Goal: Information Seeking & Learning: Learn about a topic

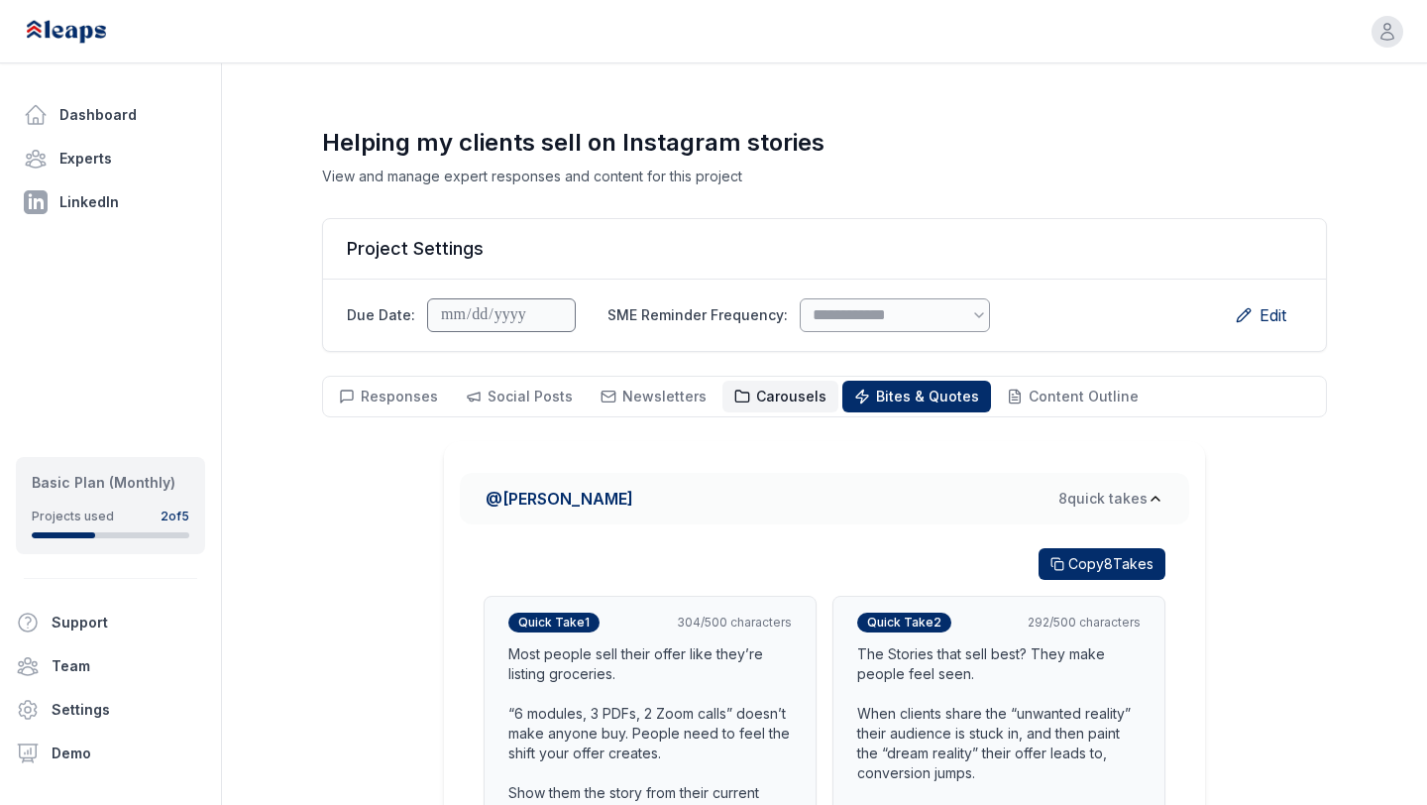
click at [759, 396] on span "Carousels" at bounding box center [791, 395] width 70 height 17
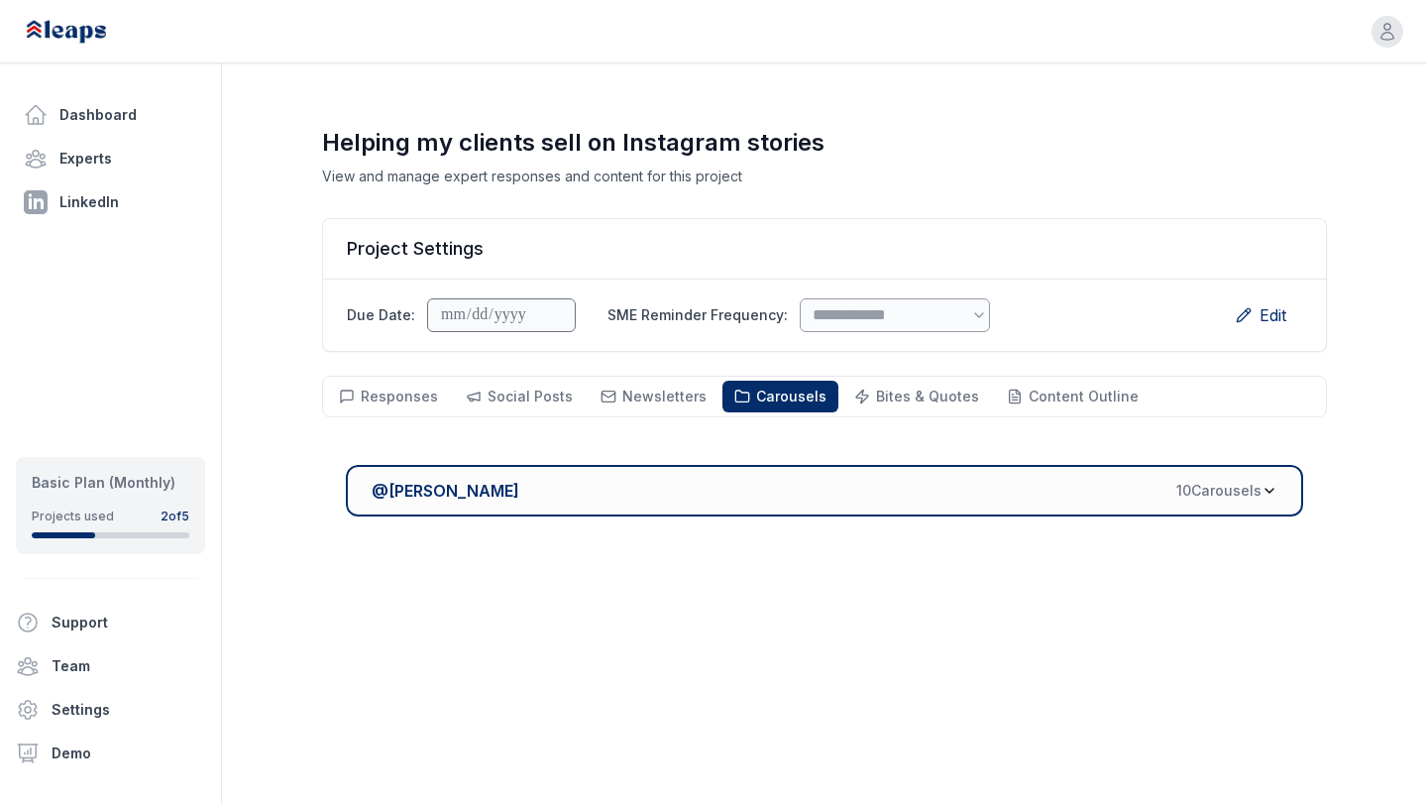
click at [810, 481] on div "@ [PERSON_NAME] 10 Carousel s" at bounding box center [817, 491] width 890 height 24
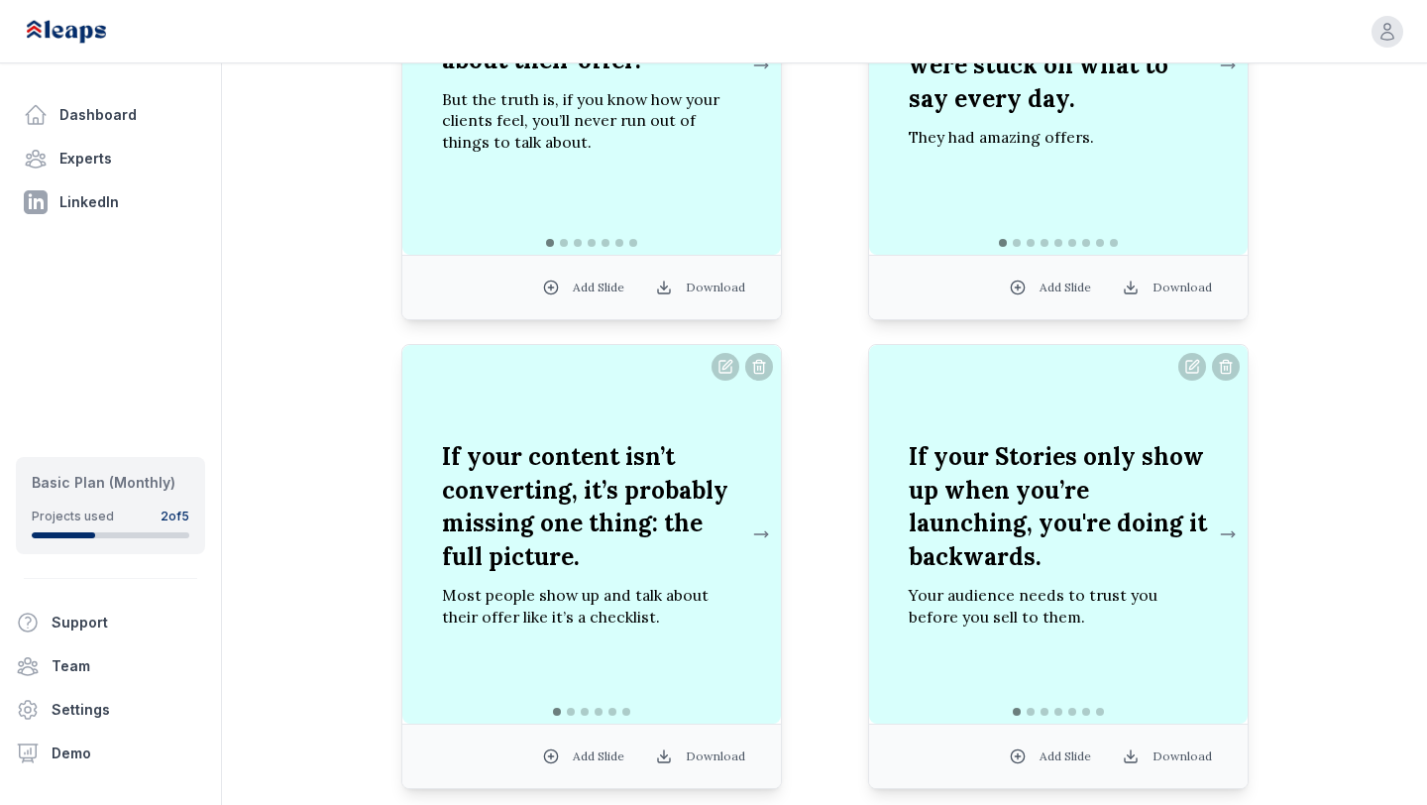
scroll to position [1312, 0]
click at [753, 533] on button at bounding box center [761, 533] width 24 height 40
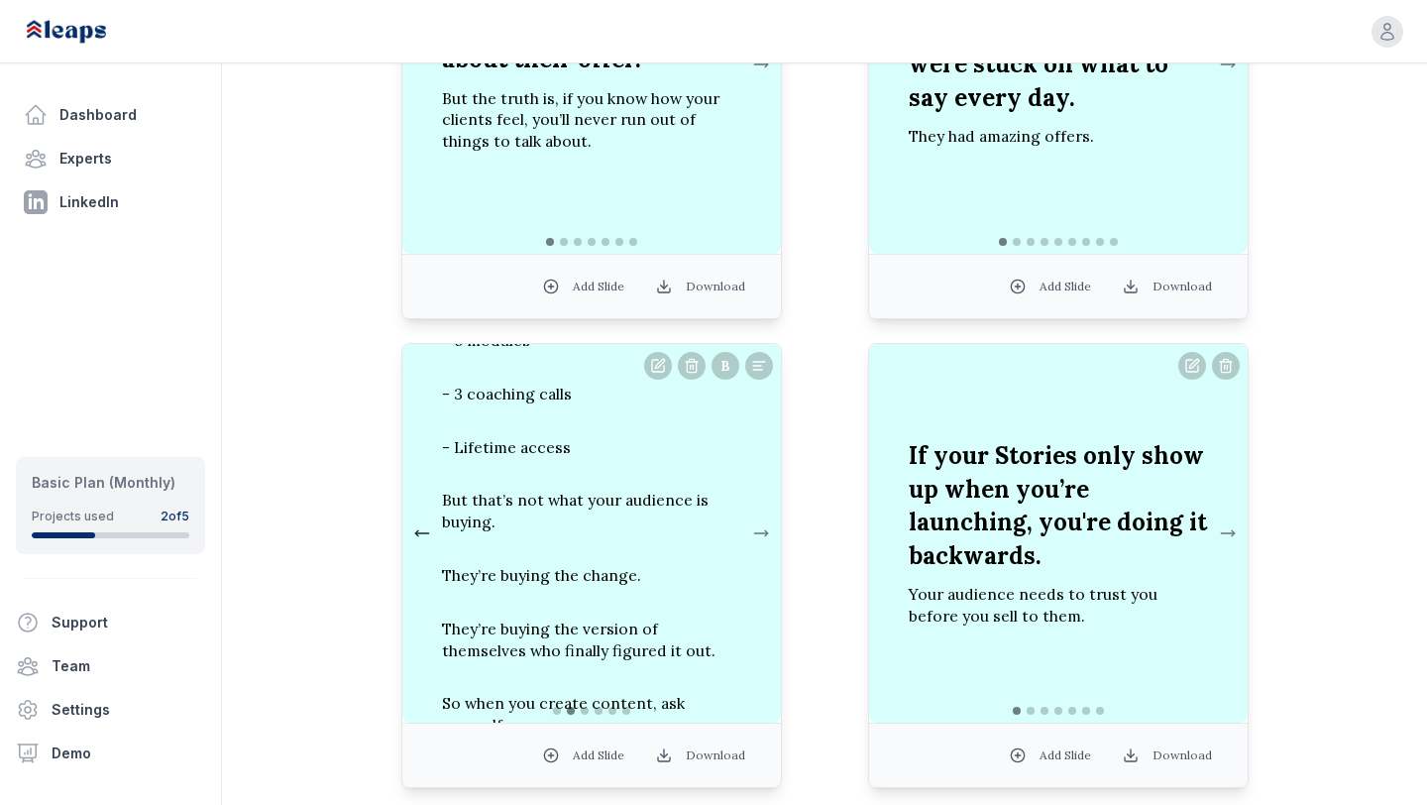
click at [424, 535] on button at bounding box center [422, 533] width 24 height 40
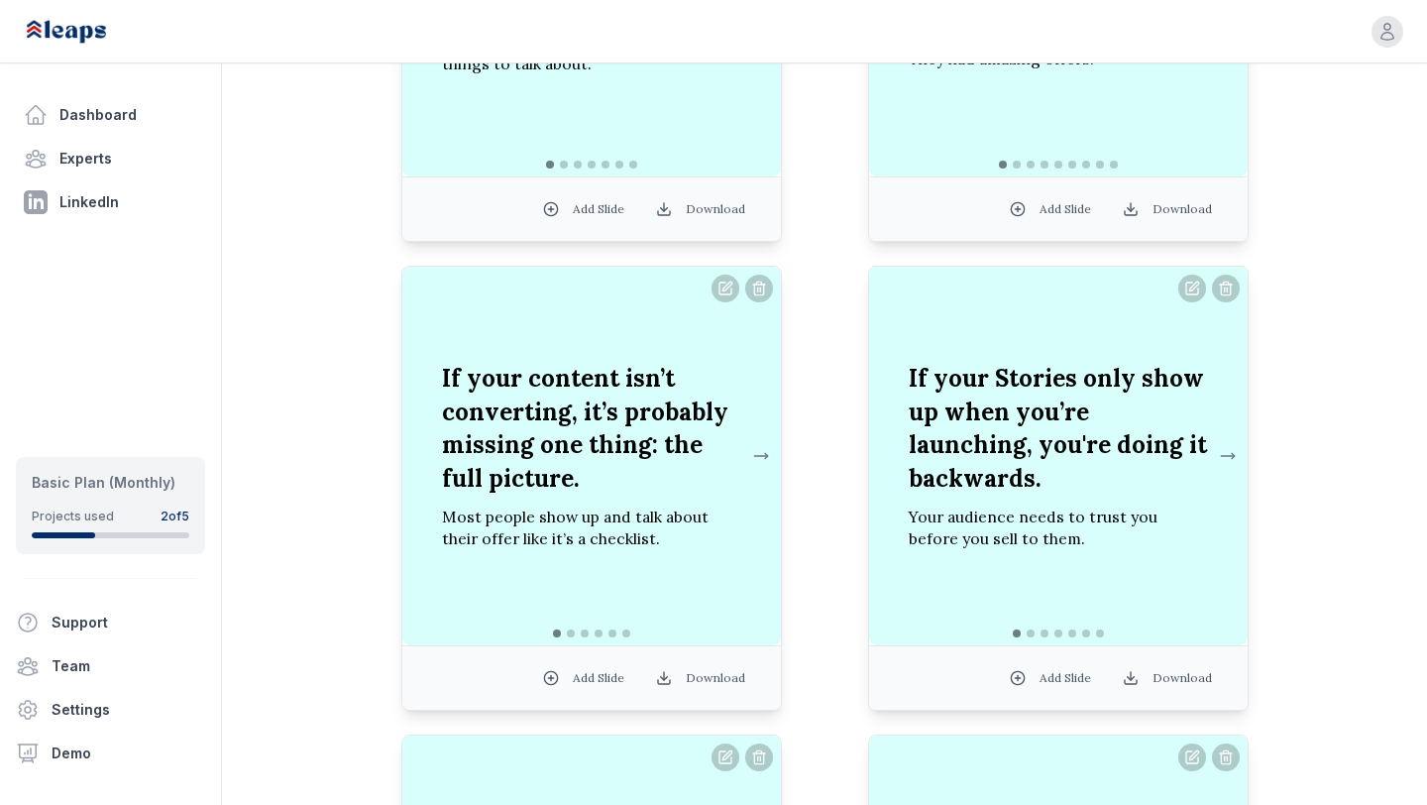
scroll to position [1400, 0]
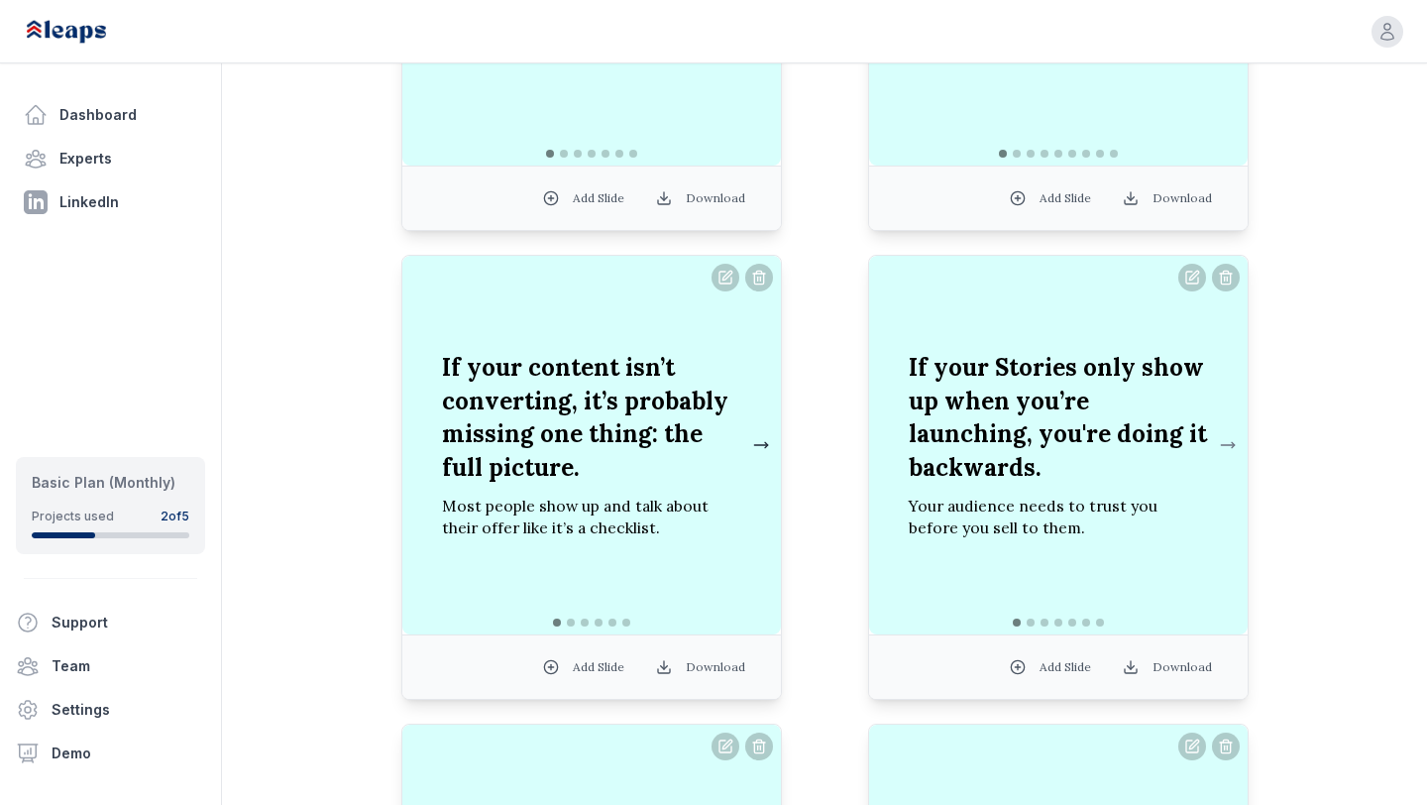
click at [762, 443] on button at bounding box center [761, 445] width 24 height 40
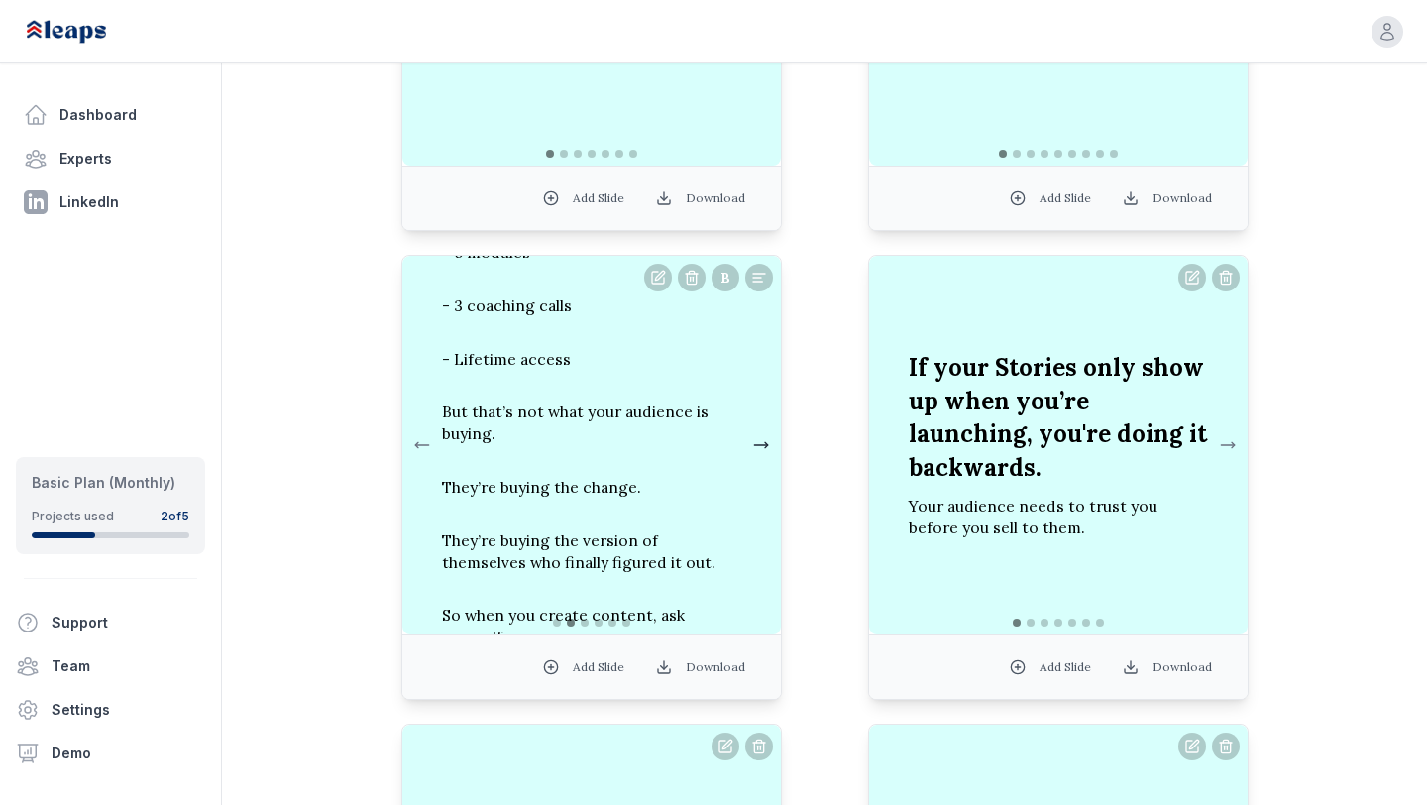
click at [762, 443] on button at bounding box center [761, 445] width 24 height 40
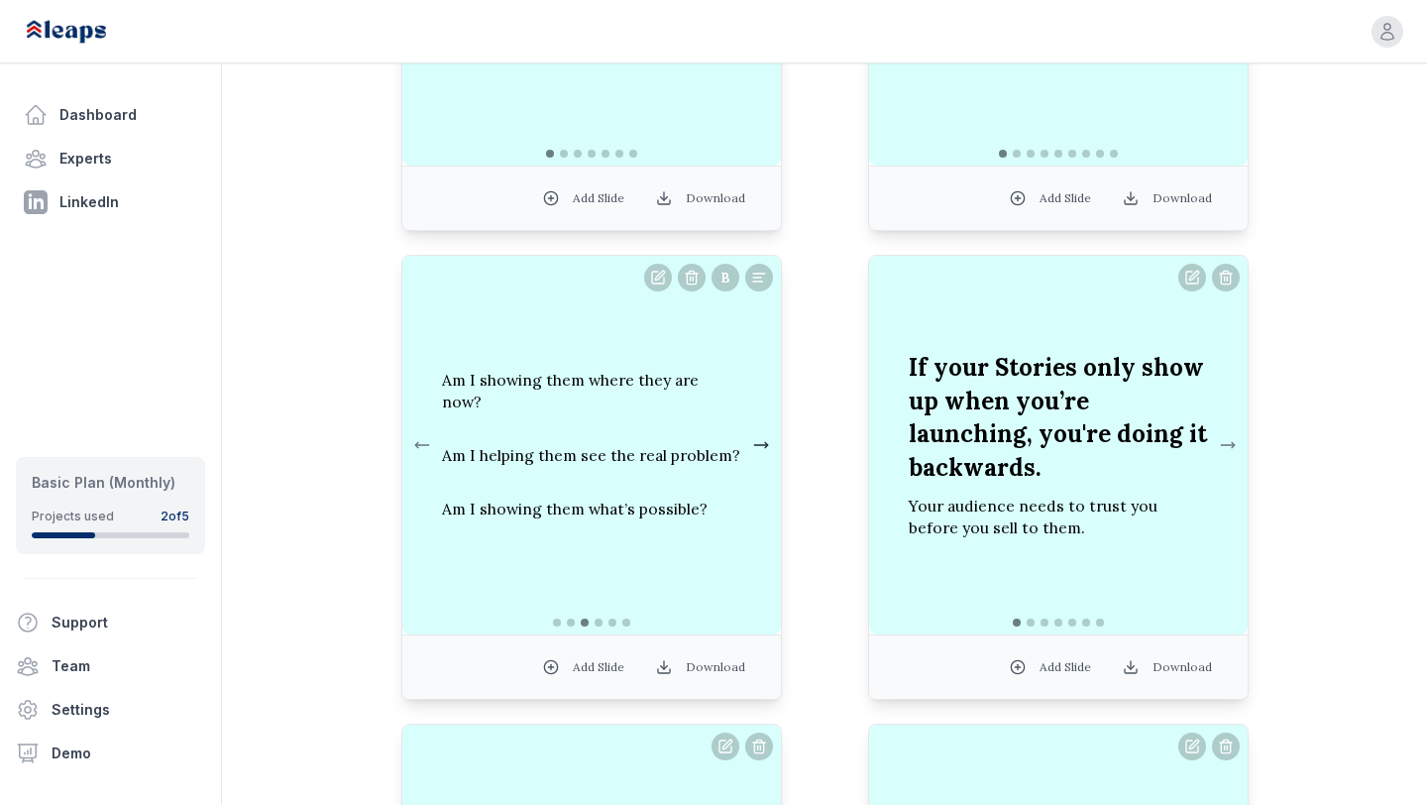
click at [762, 443] on button at bounding box center [761, 445] width 24 height 40
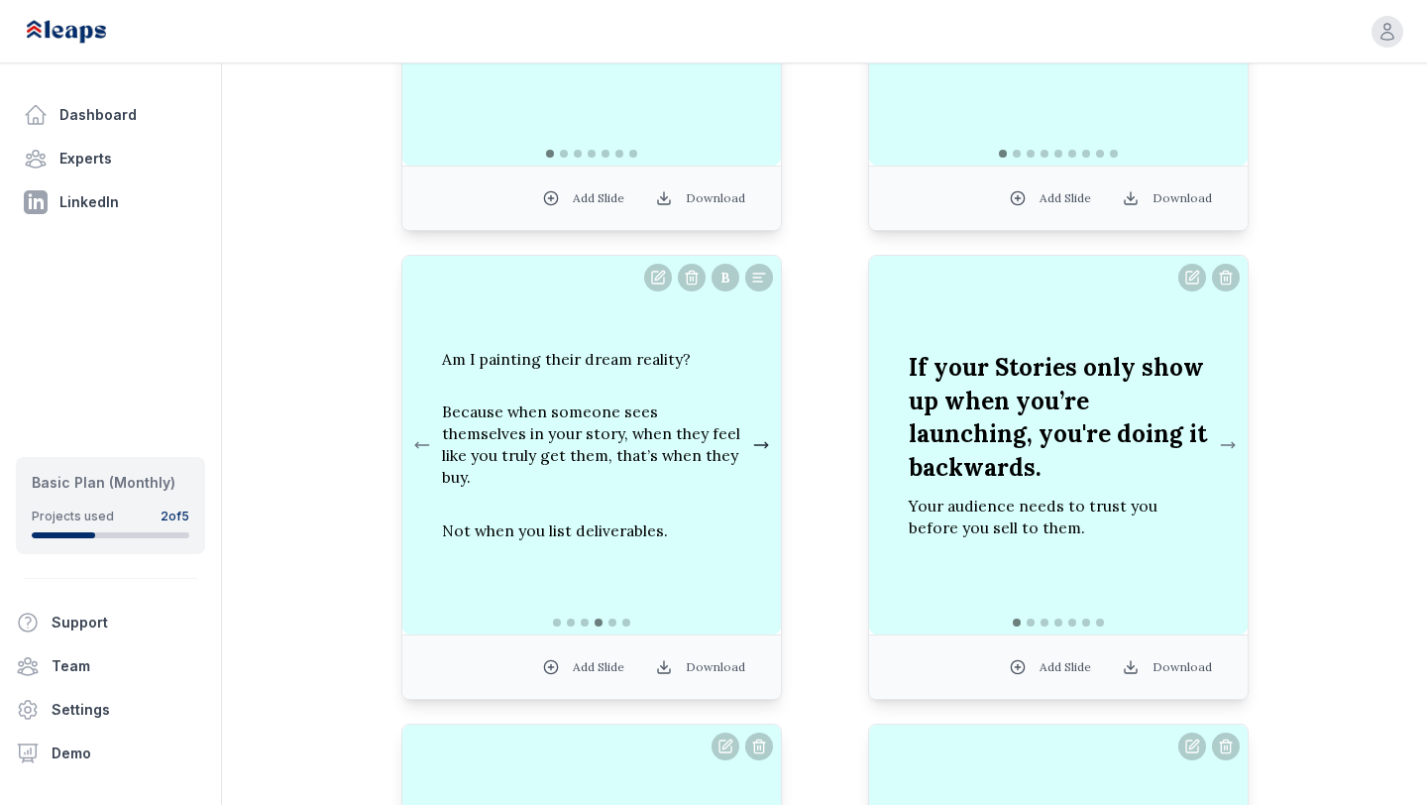
click at [762, 443] on button at bounding box center [761, 445] width 24 height 40
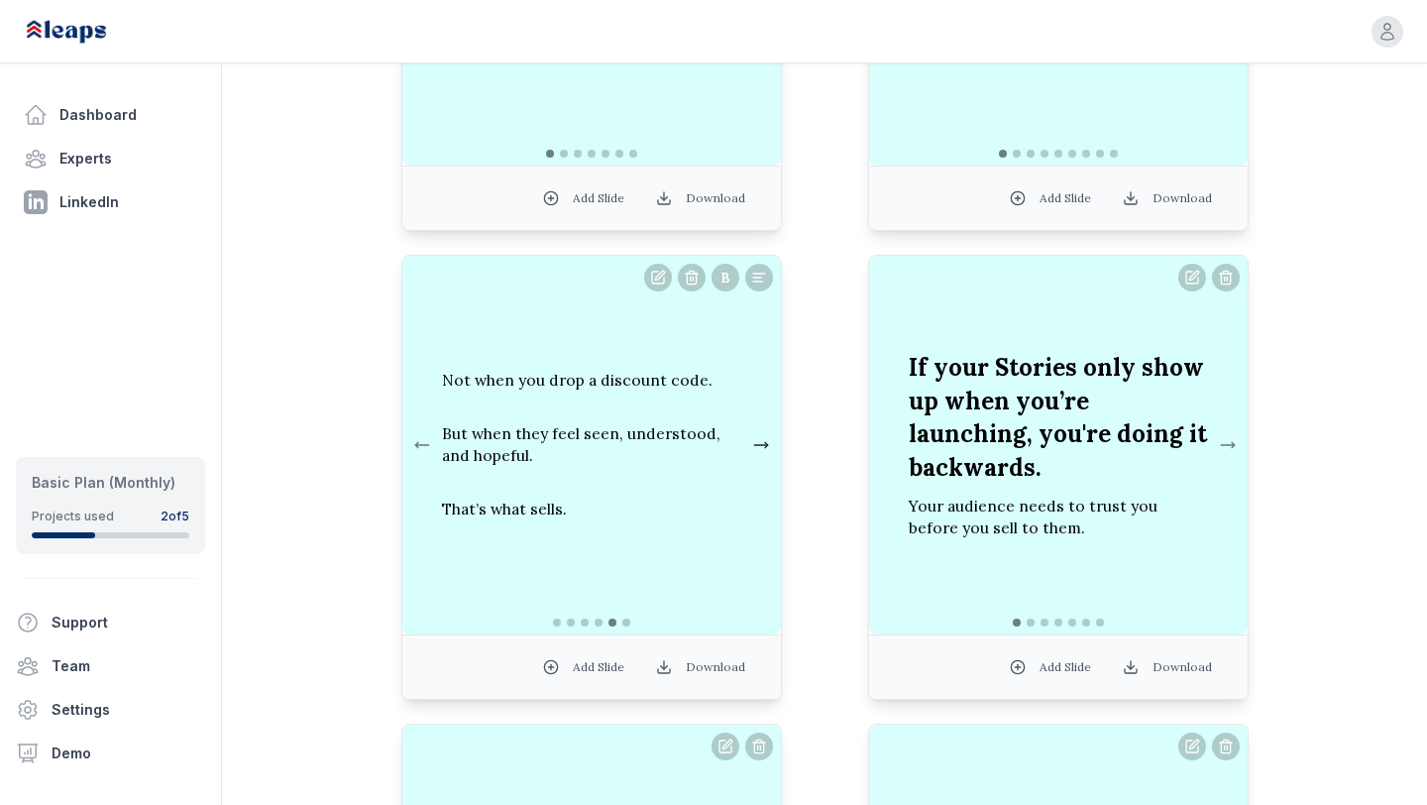
click at [763, 448] on button at bounding box center [761, 445] width 24 height 40
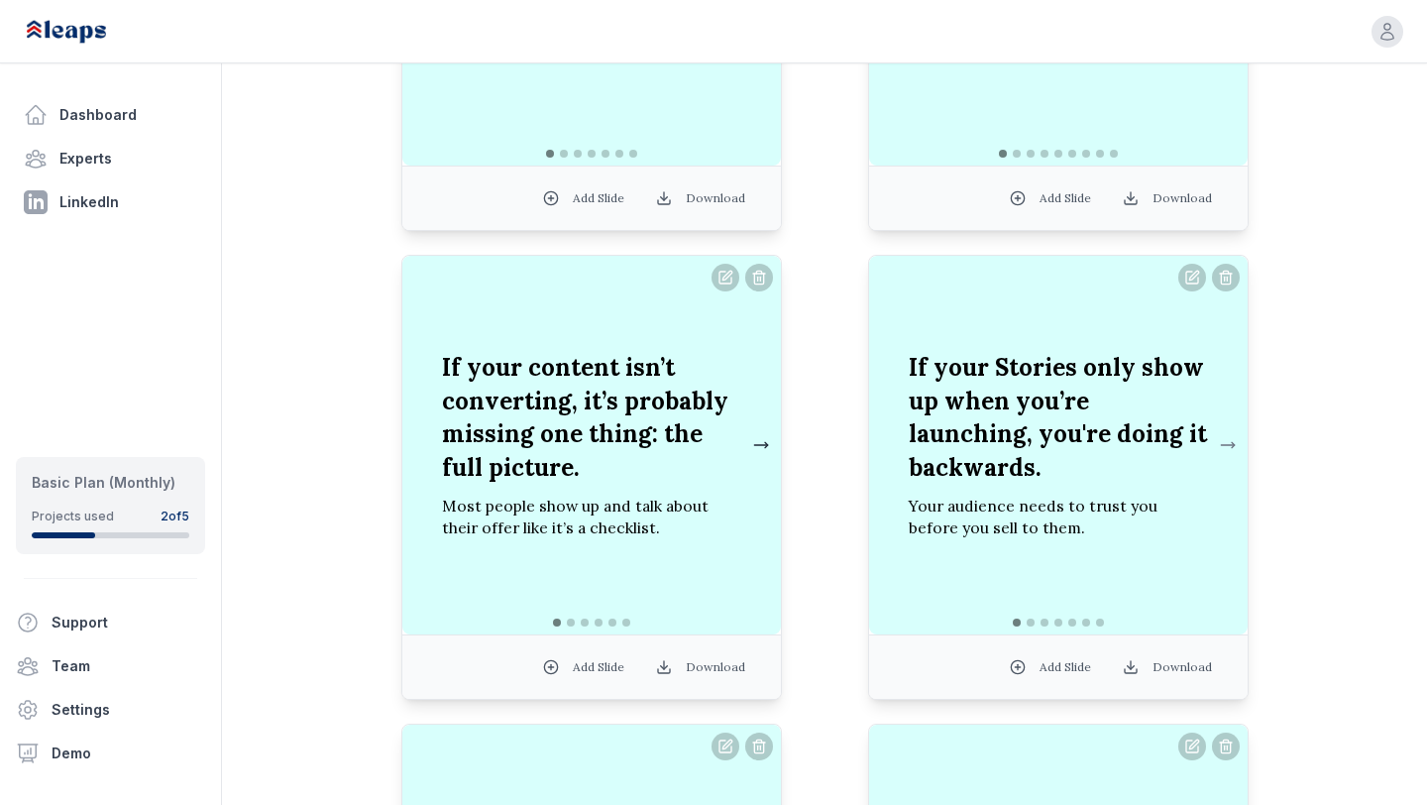
click at [760, 444] on button at bounding box center [761, 445] width 24 height 40
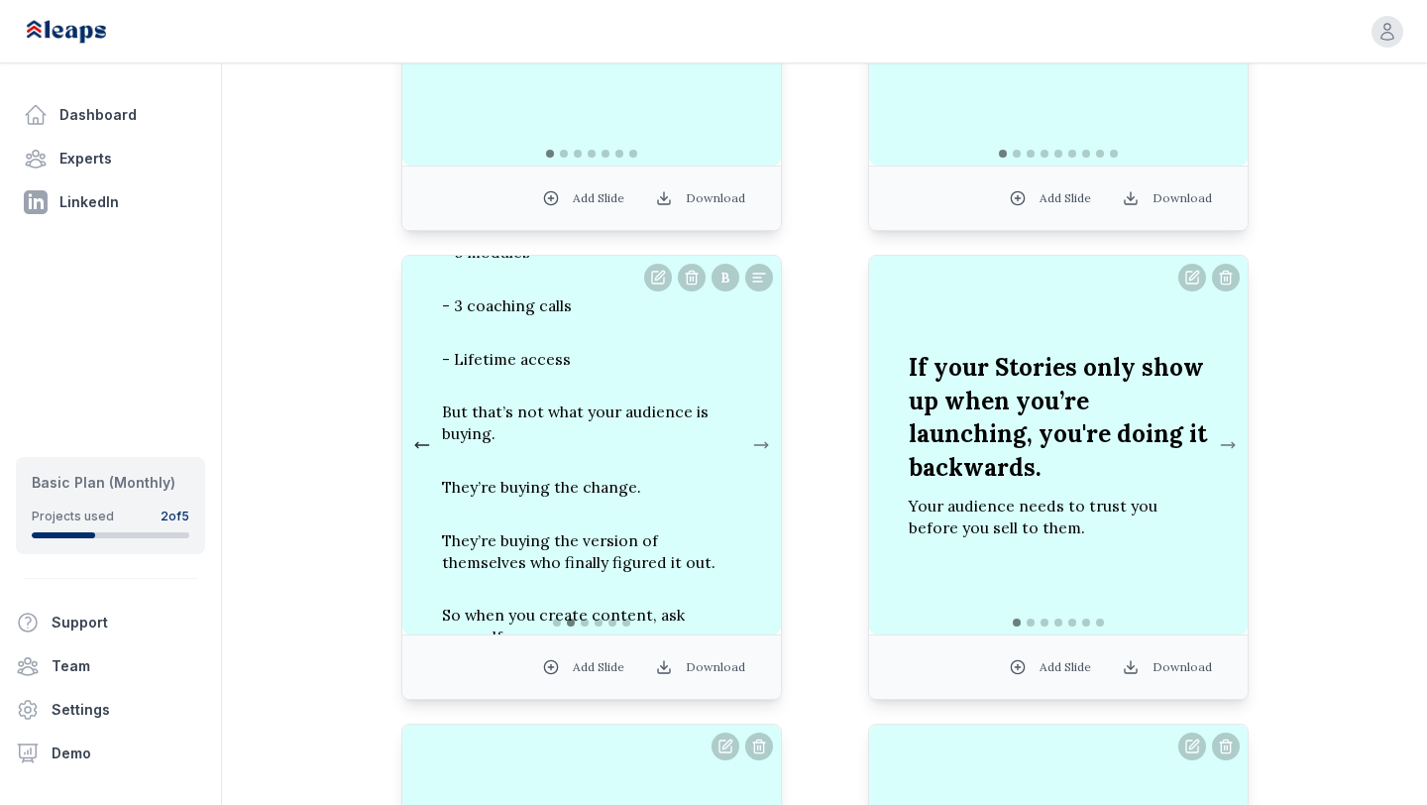
click at [425, 450] on button at bounding box center [422, 445] width 24 height 40
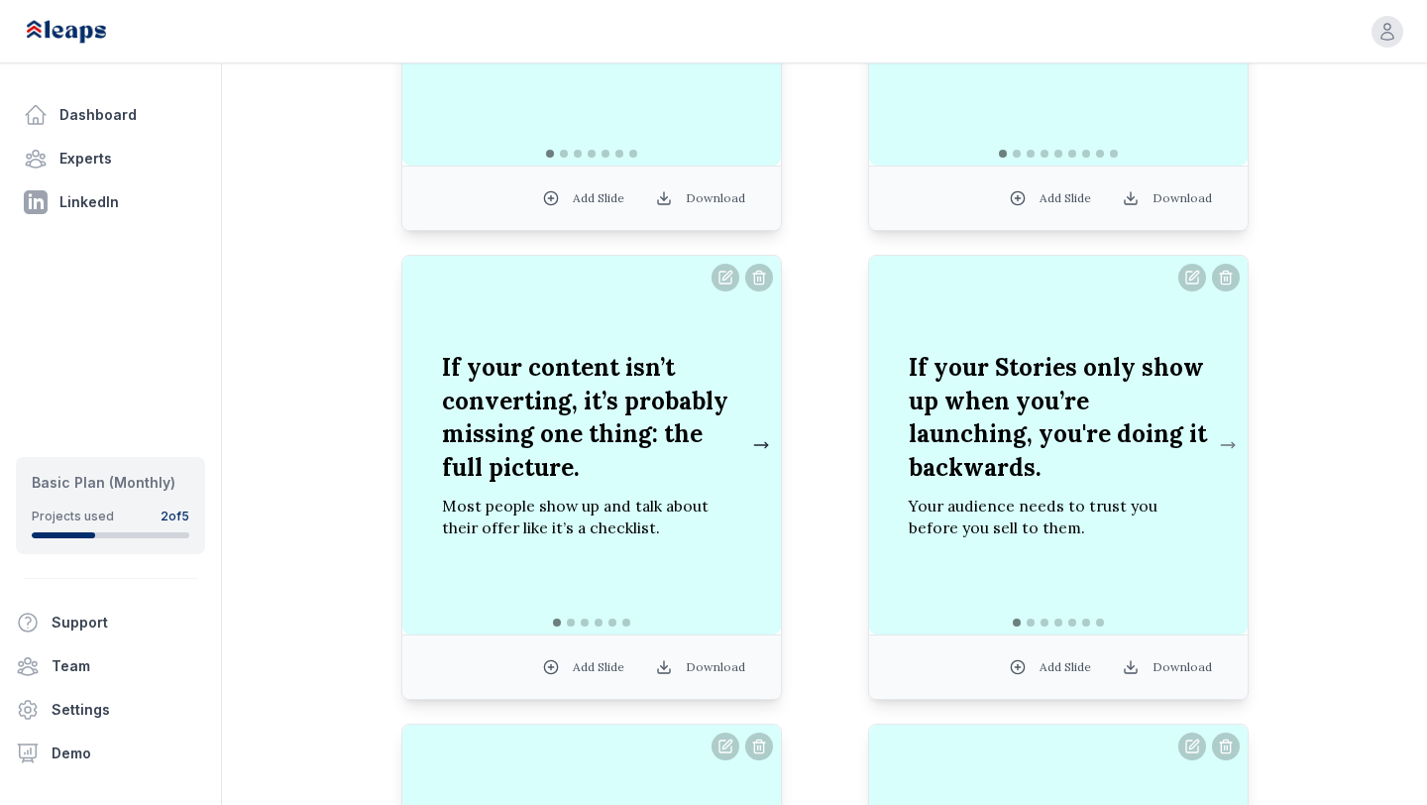
click at [761, 447] on button at bounding box center [761, 445] width 24 height 40
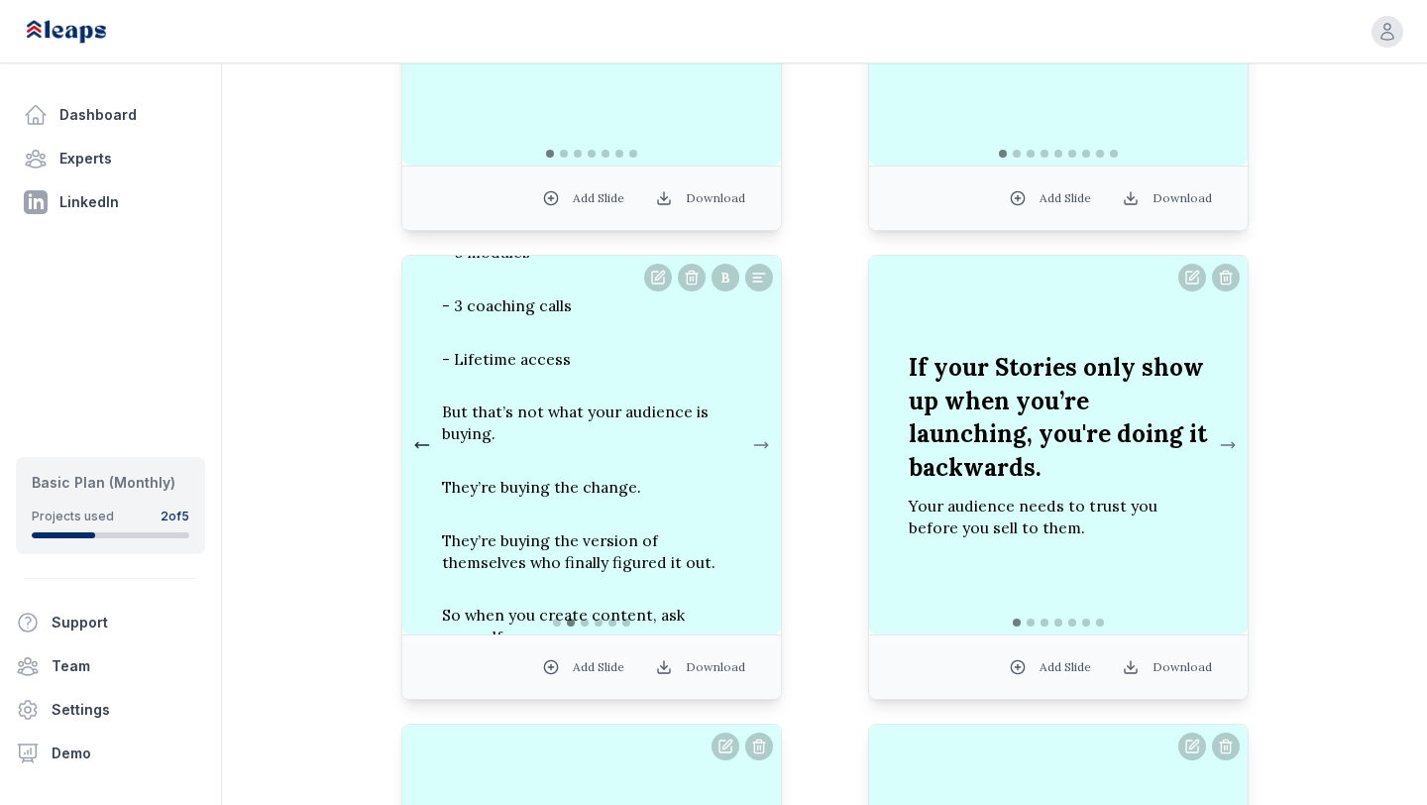
click at [417, 447] on button at bounding box center [422, 445] width 24 height 40
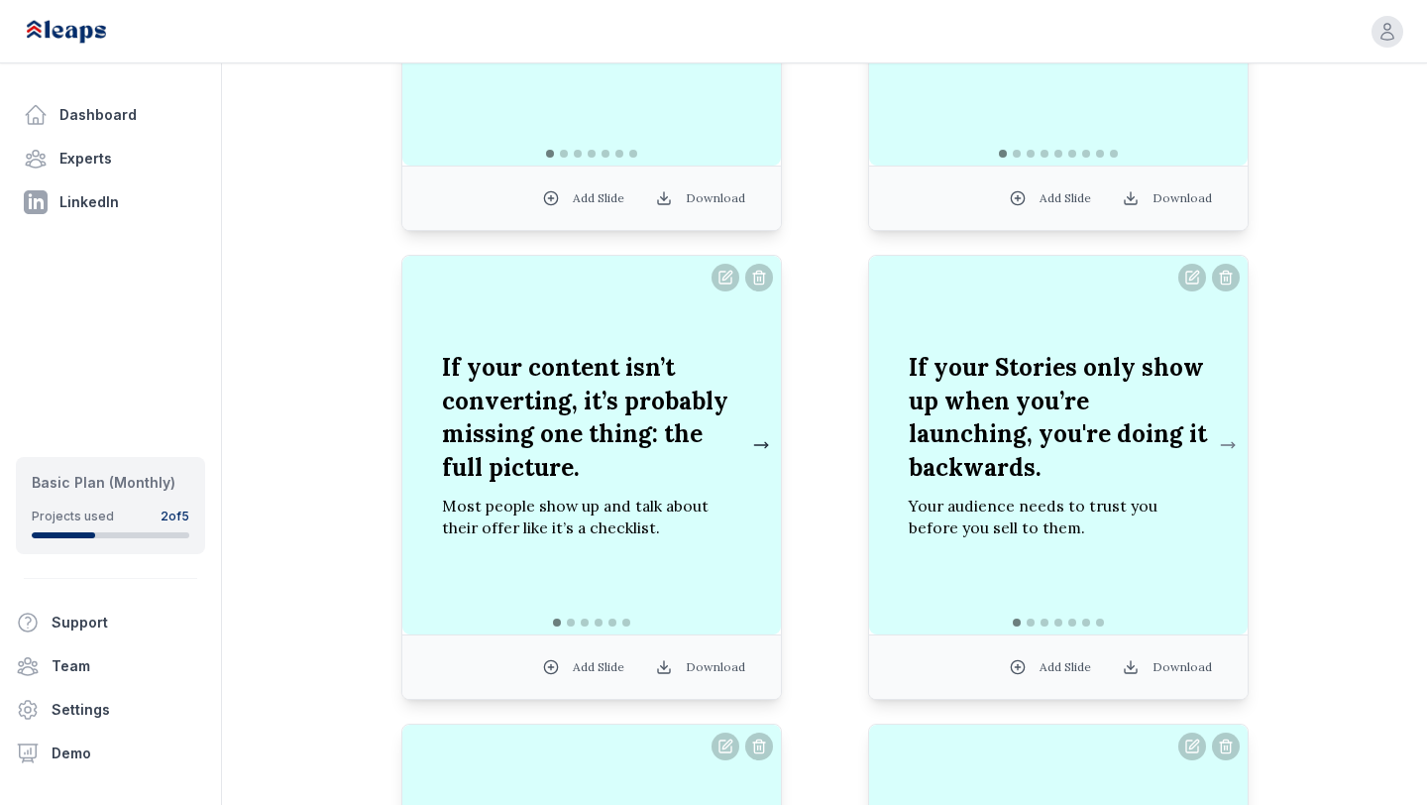
click at [765, 447] on button at bounding box center [761, 445] width 24 height 40
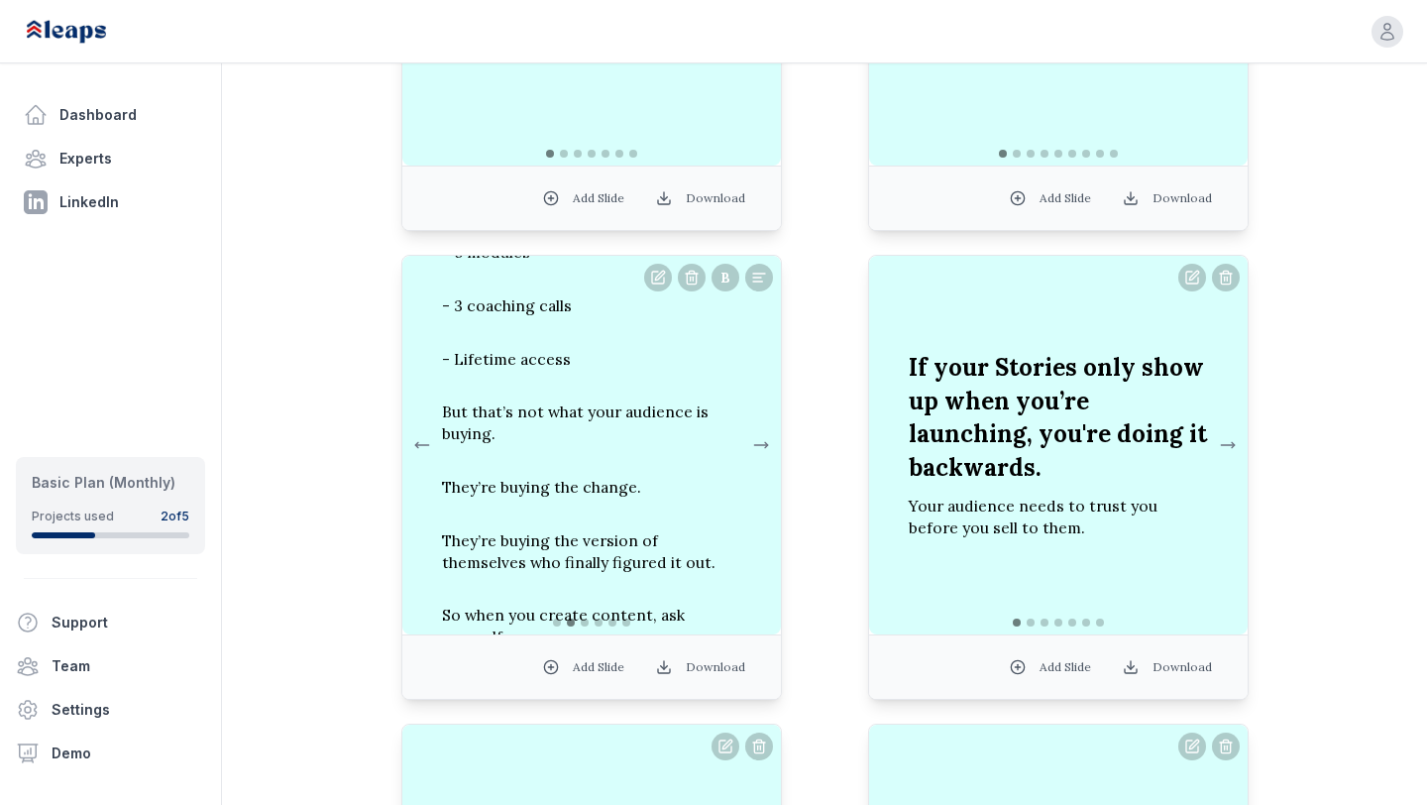
scroll to position [1480, 0]
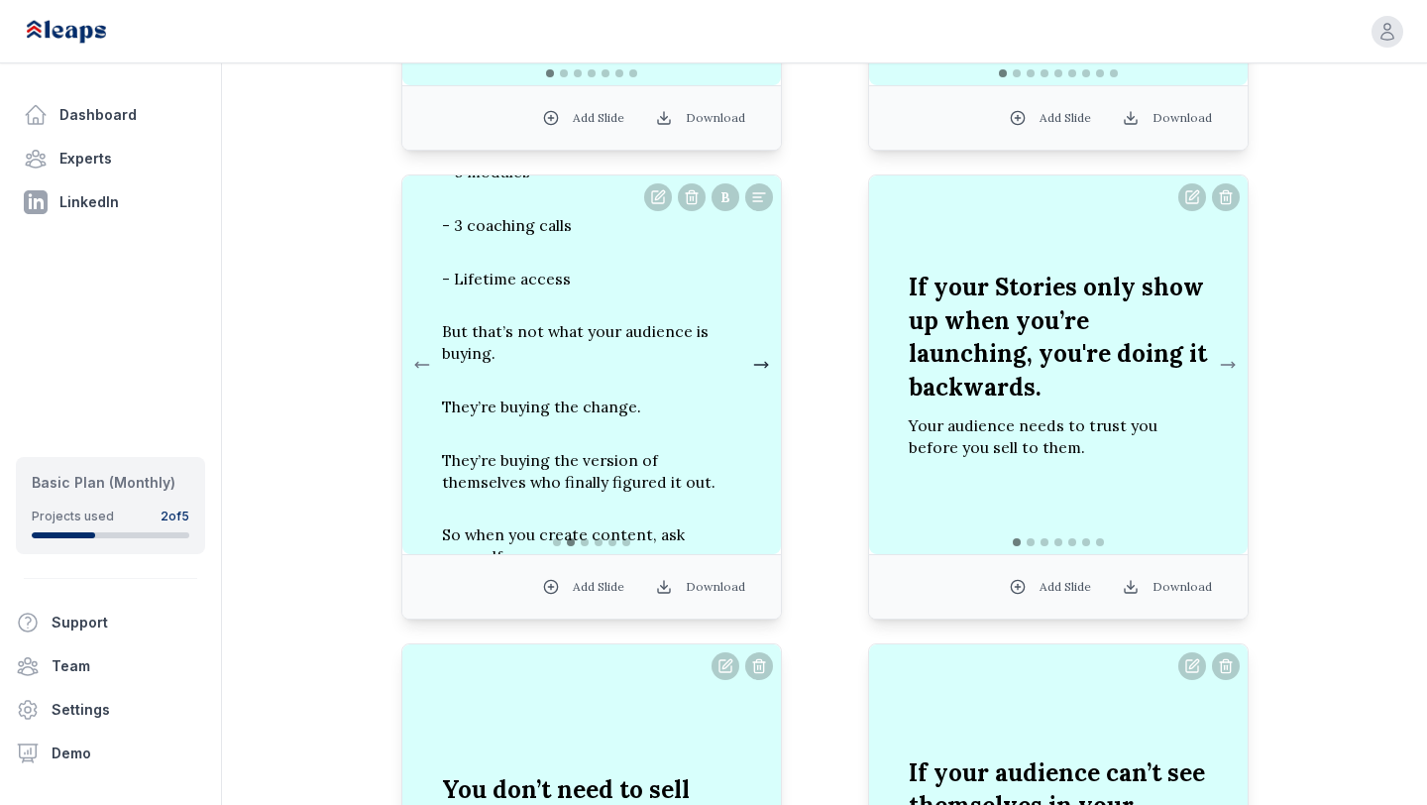
click at [759, 363] on button at bounding box center [761, 365] width 24 height 40
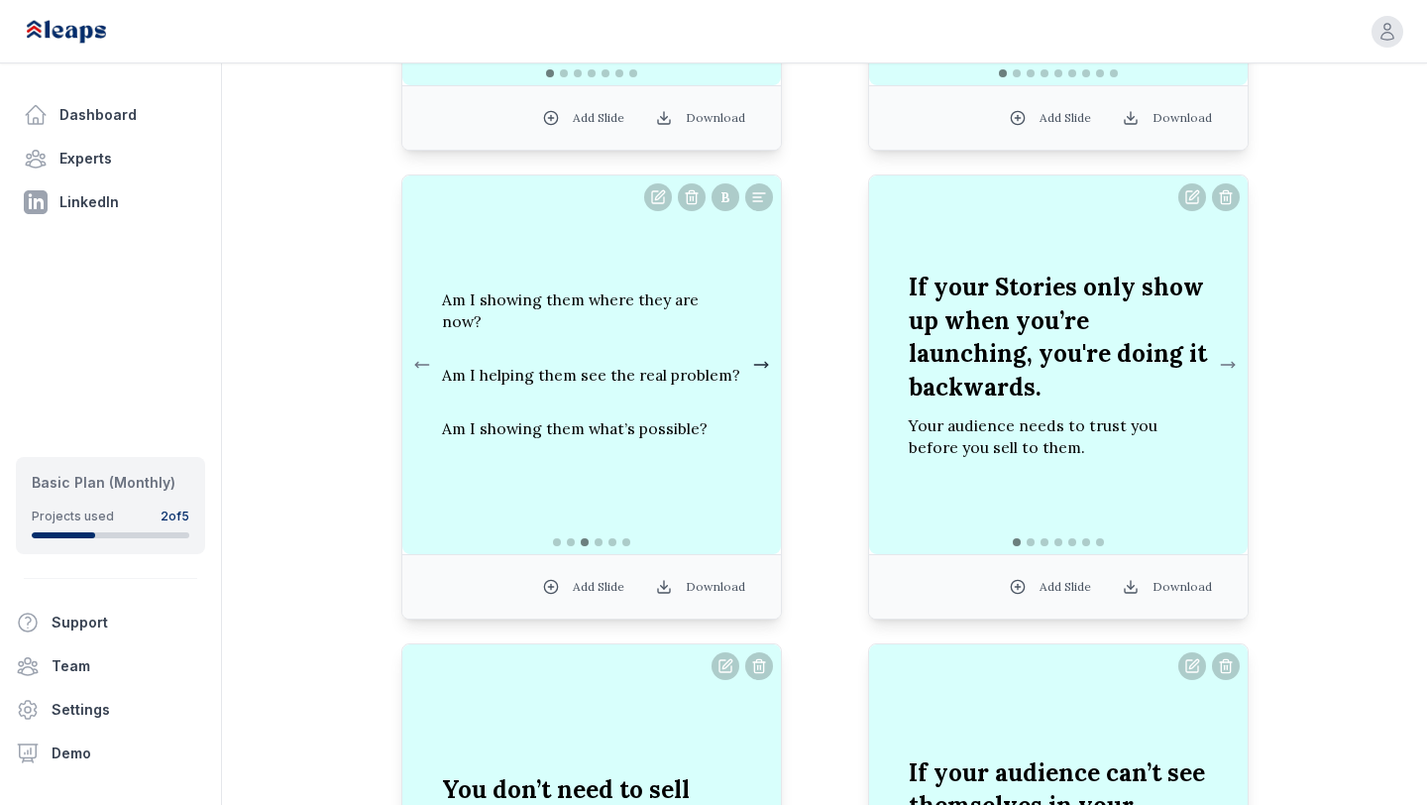
click at [758, 363] on button at bounding box center [761, 365] width 24 height 40
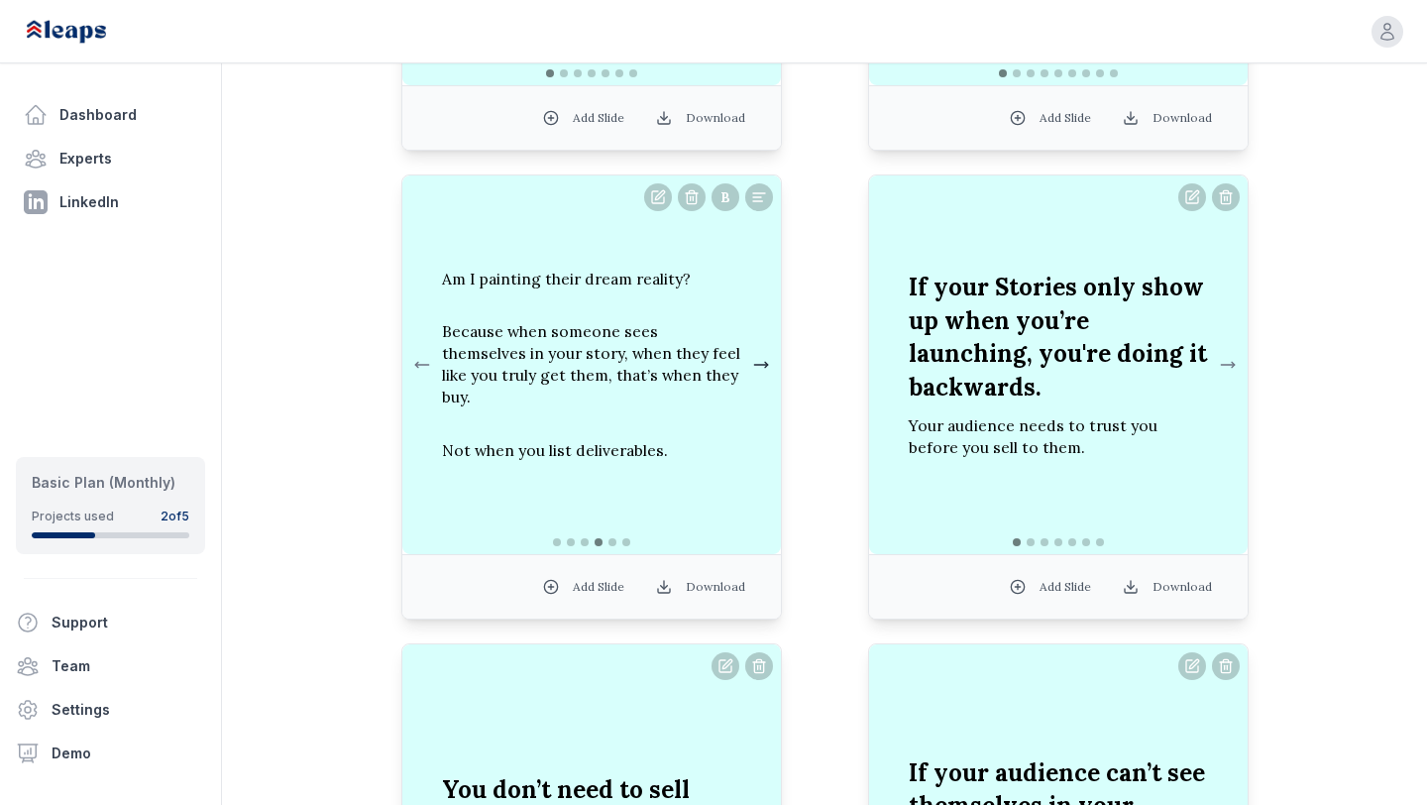
click at [758, 364] on button at bounding box center [761, 365] width 24 height 40
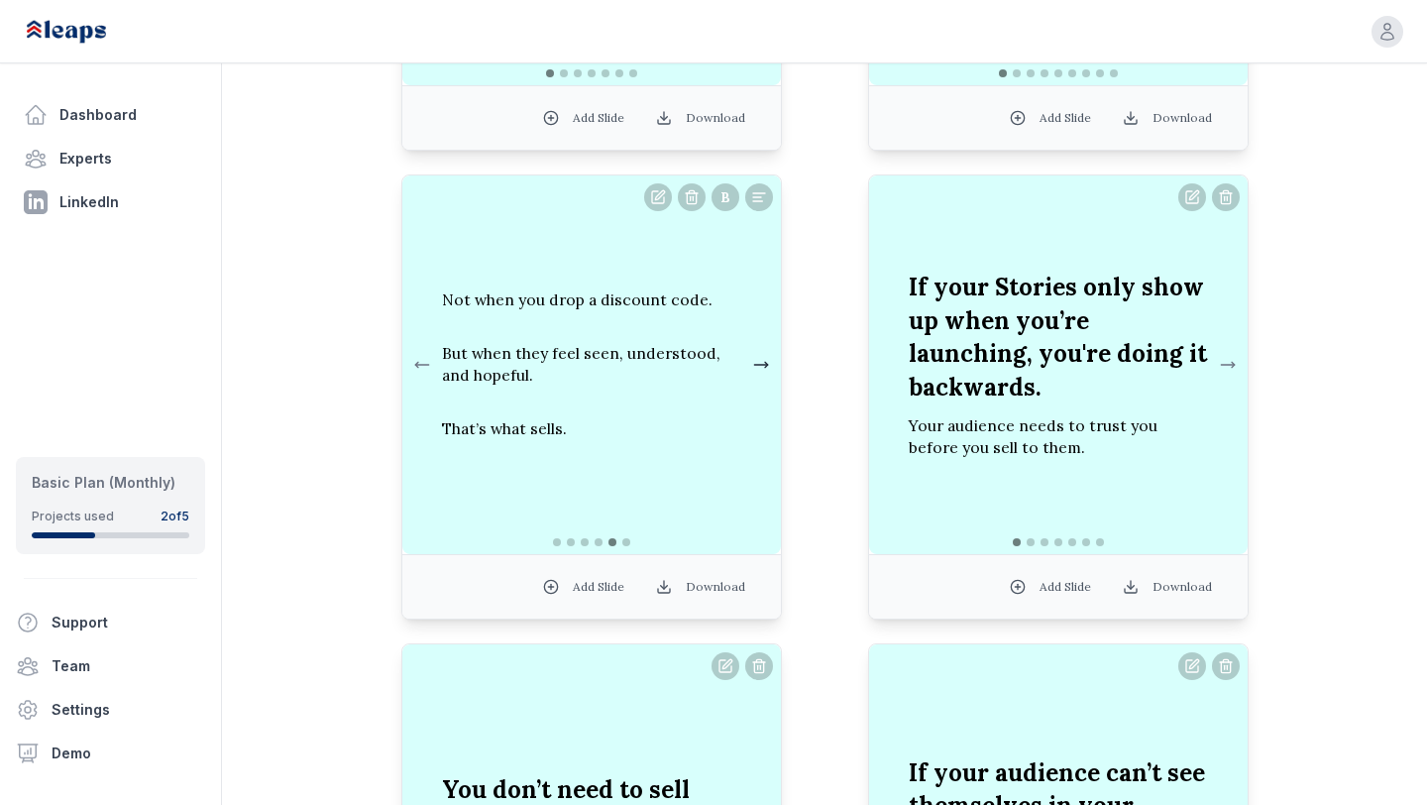
click at [758, 364] on button at bounding box center [761, 365] width 24 height 40
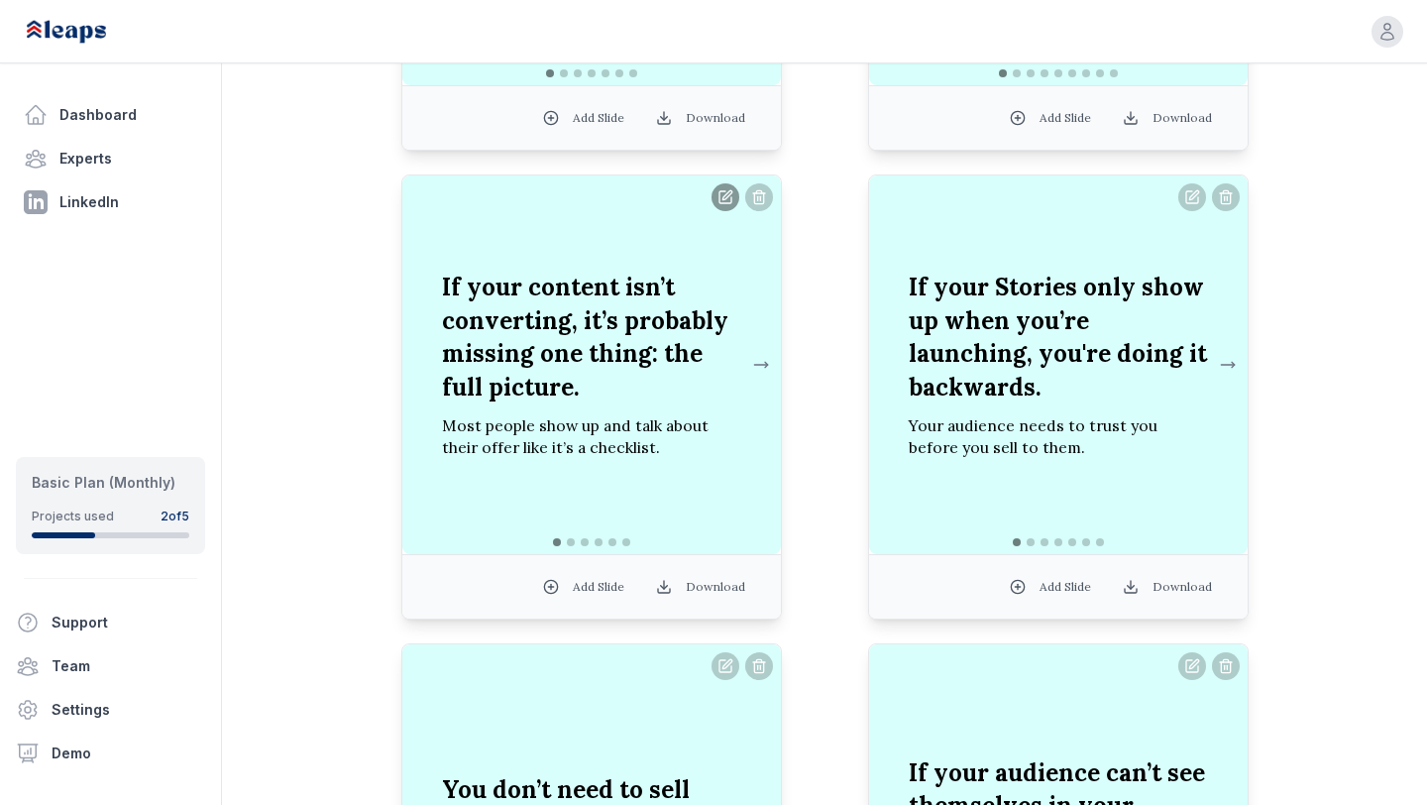
click at [725, 203] on button at bounding box center [725, 197] width 28 height 28
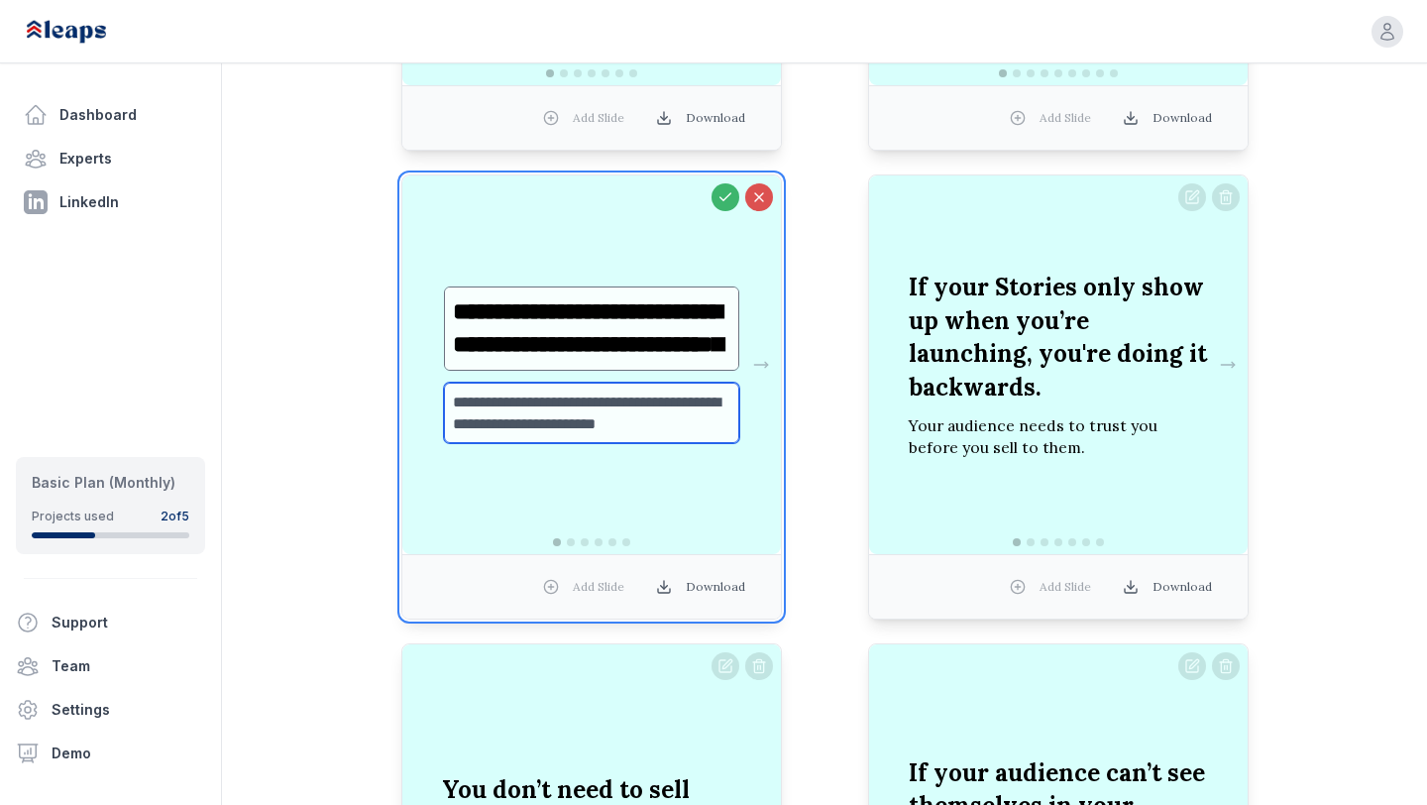
drag, startPoint x: 675, startPoint y: 429, endPoint x: 454, endPoint y: 405, distance: 222.2
click at [454, 405] on textarea "**********" at bounding box center [591, 412] width 295 height 61
click at [669, 430] on textarea "**********" at bounding box center [591, 412] width 295 height 61
drag, startPoint x: 664, startPoint y: 427, endPoint x: 545, endPoint y: 401, distance: 121.7
click at [545, 401] on textarea "**********" at bounding box center [591, 412] width 295 height 61
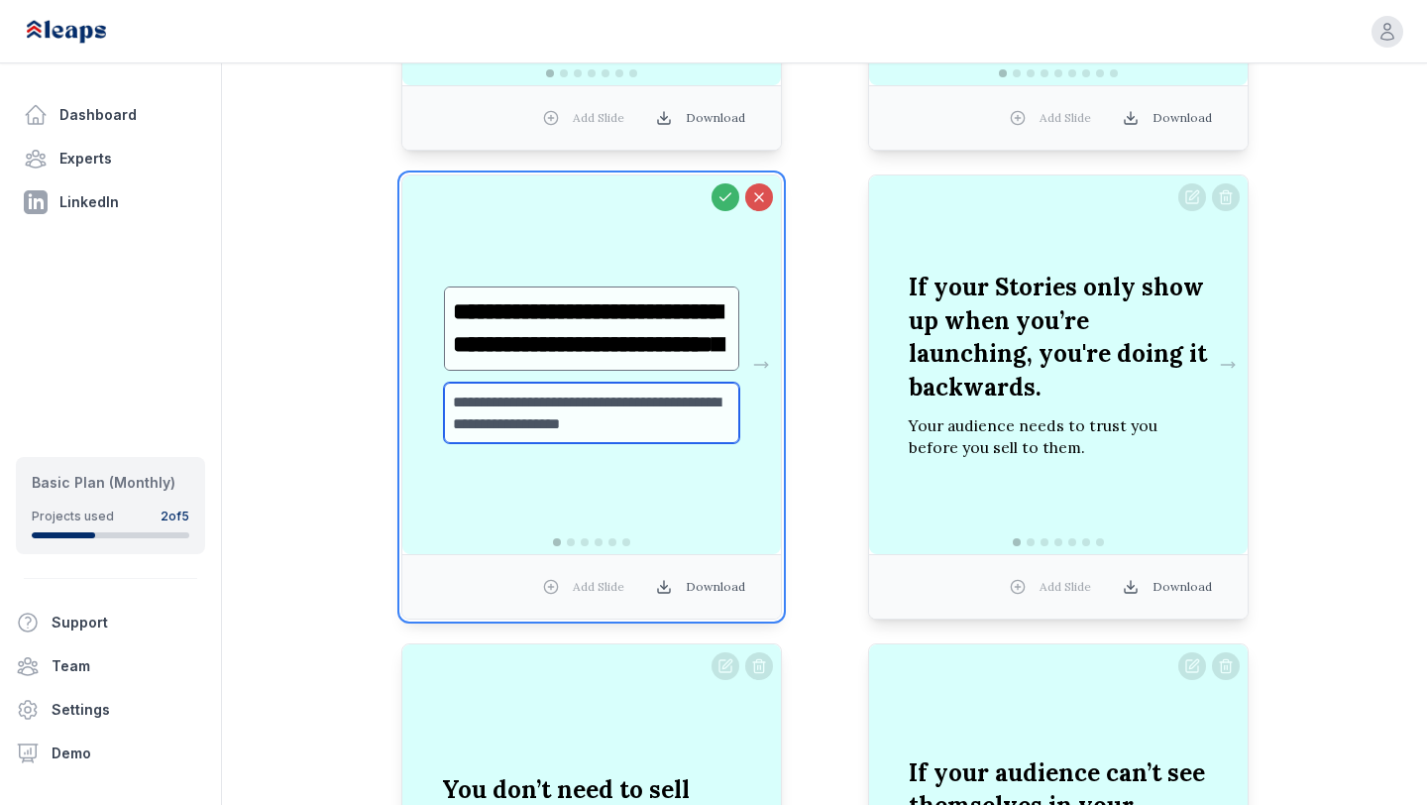
scroll to position [13, 0]
type textarea "**********"
click at [723, 206] on button at bounding box center [725, 197] width 28 height 28
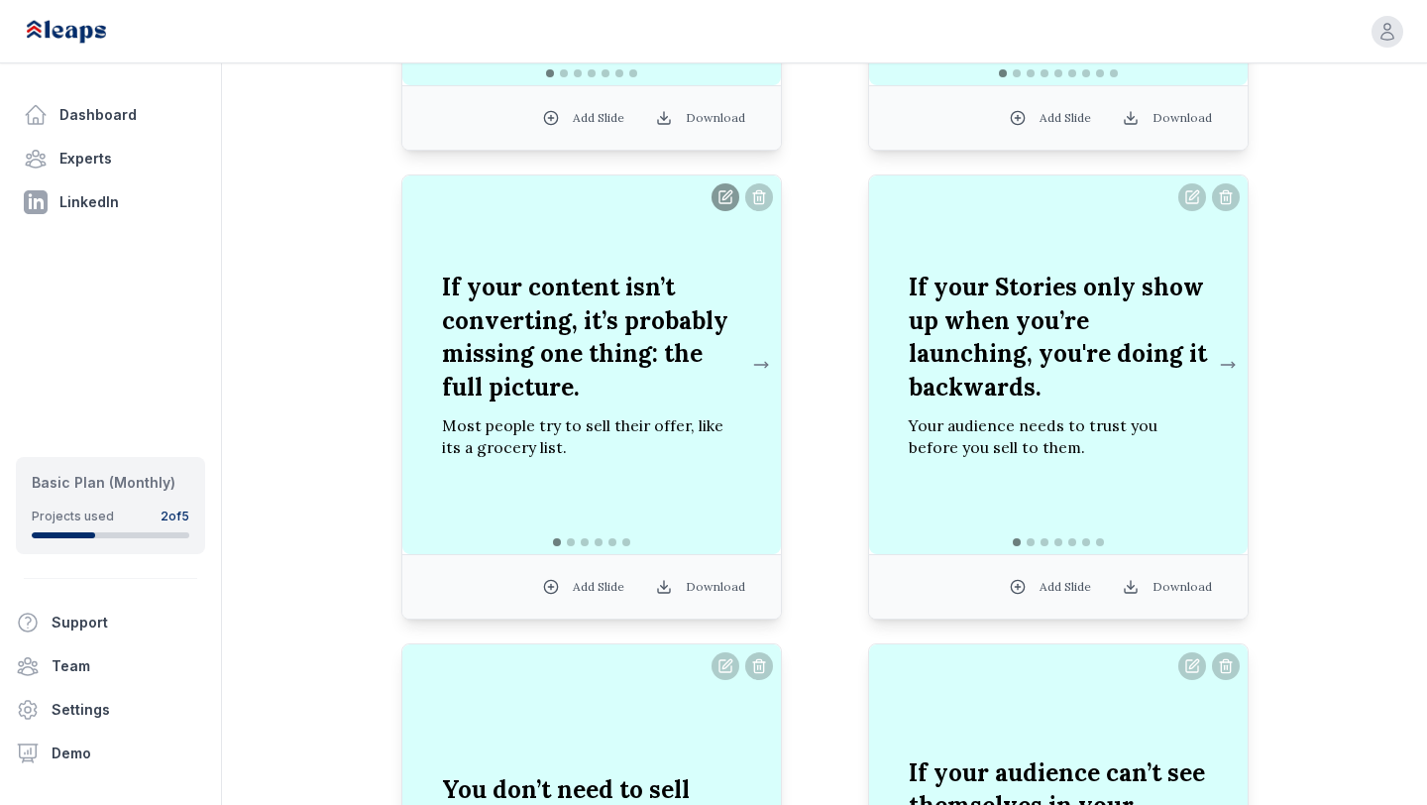
click at [732, 201] on button at bounding box center [725, 197] width 28 height 28
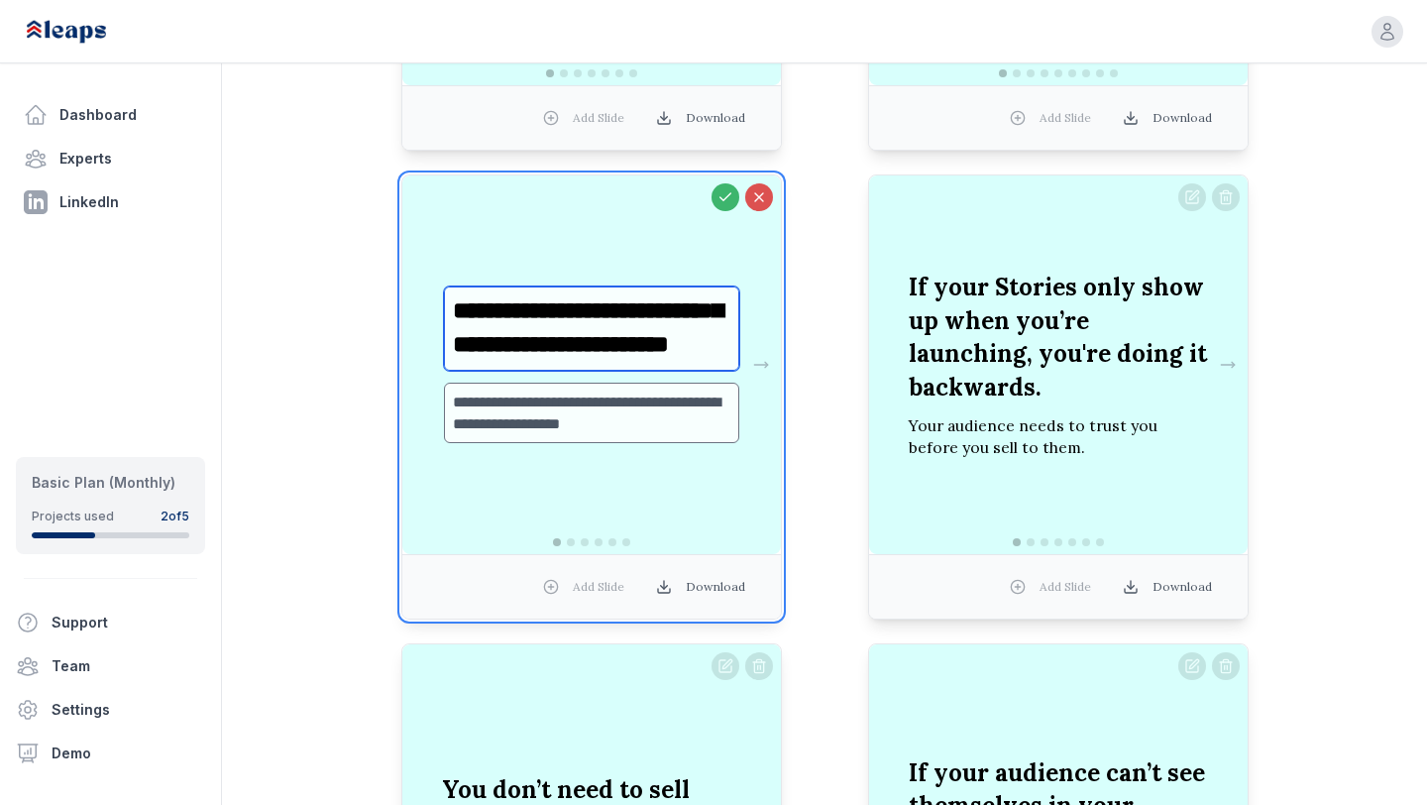
scroll to position [0, 0]
drag, startPoint x: 592, startPoint y: 348, endPoint x: 445, endPoint y: 284, distance: 159.8
click at [445, 284] on div "**********" at bounding box center [591, 365] width 327 height 189
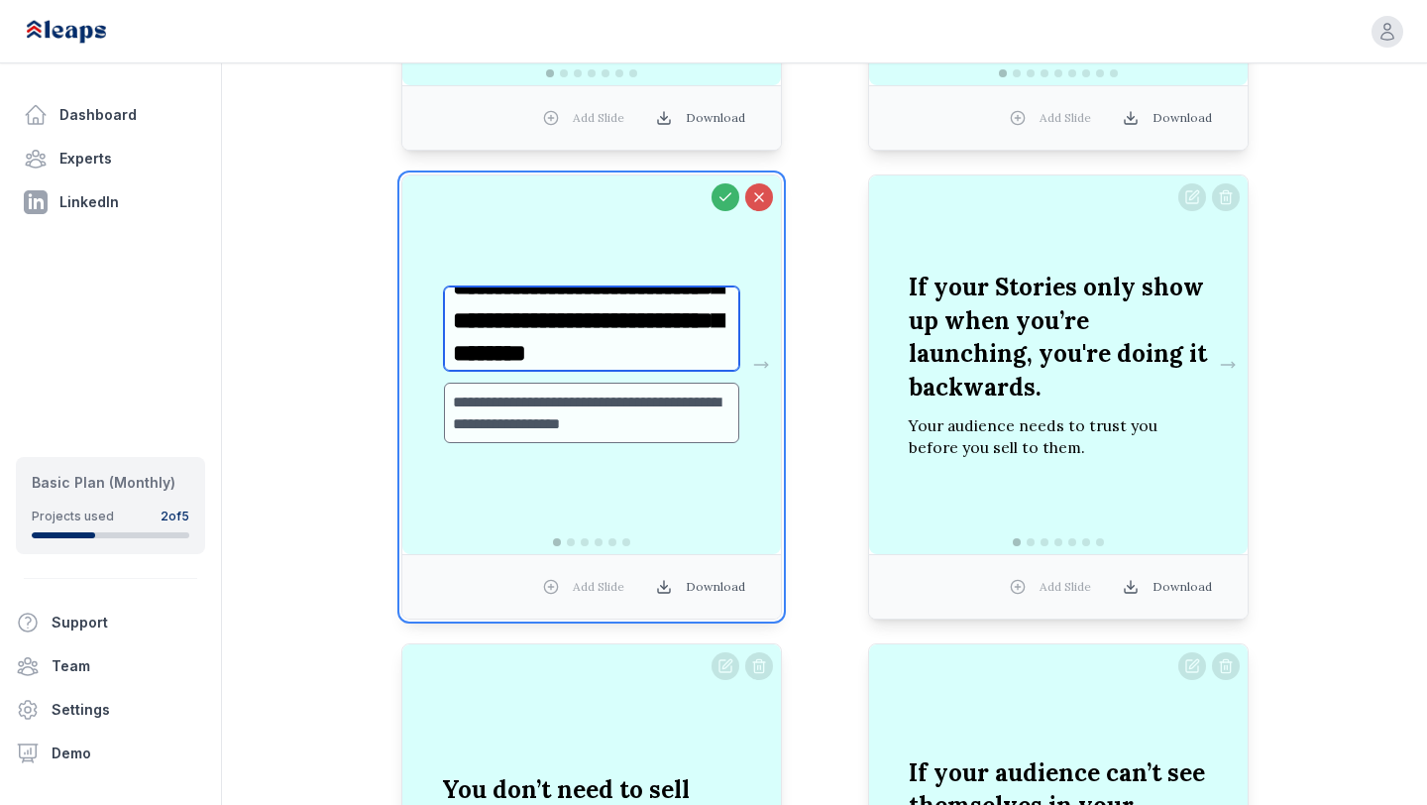
scroll to position [90, 0]
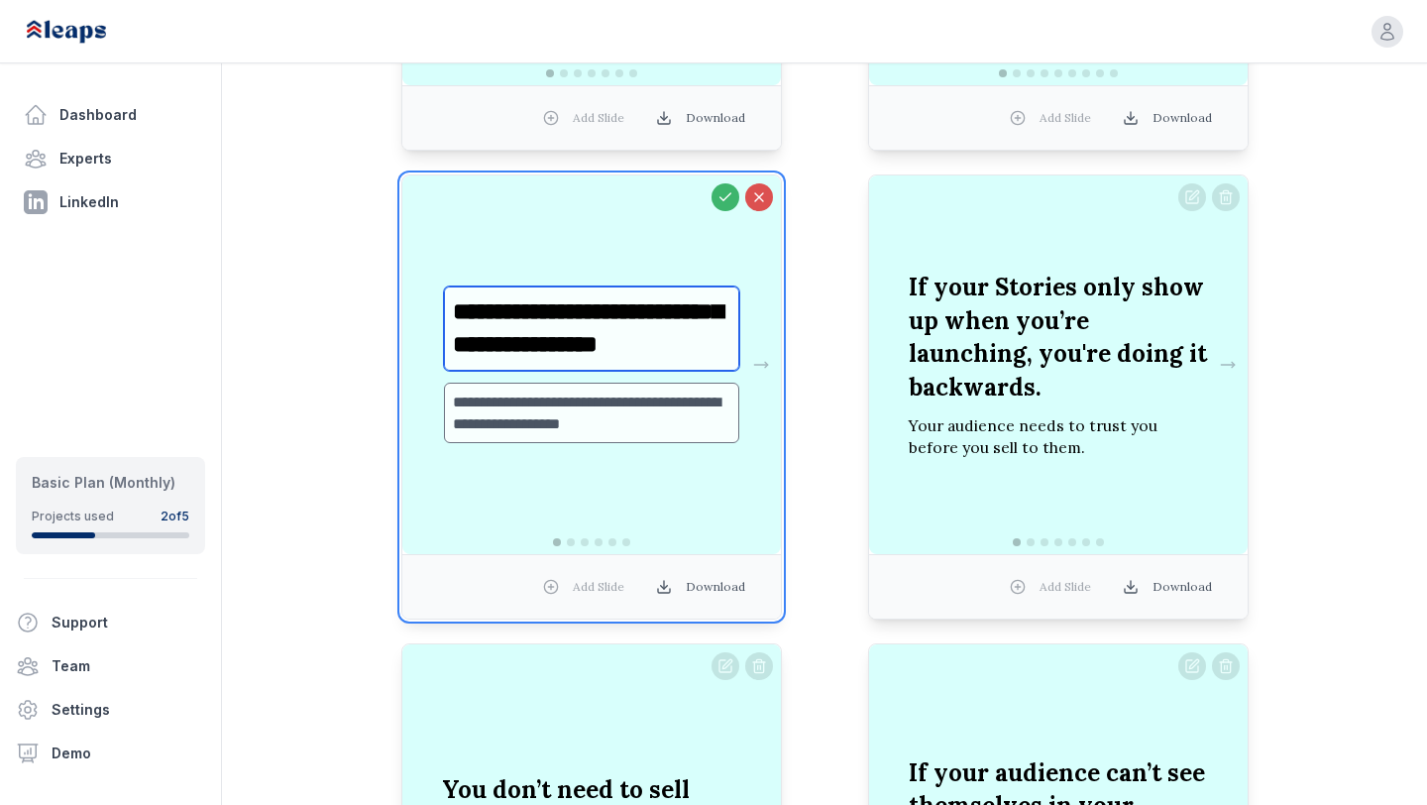
type textarea "**********"
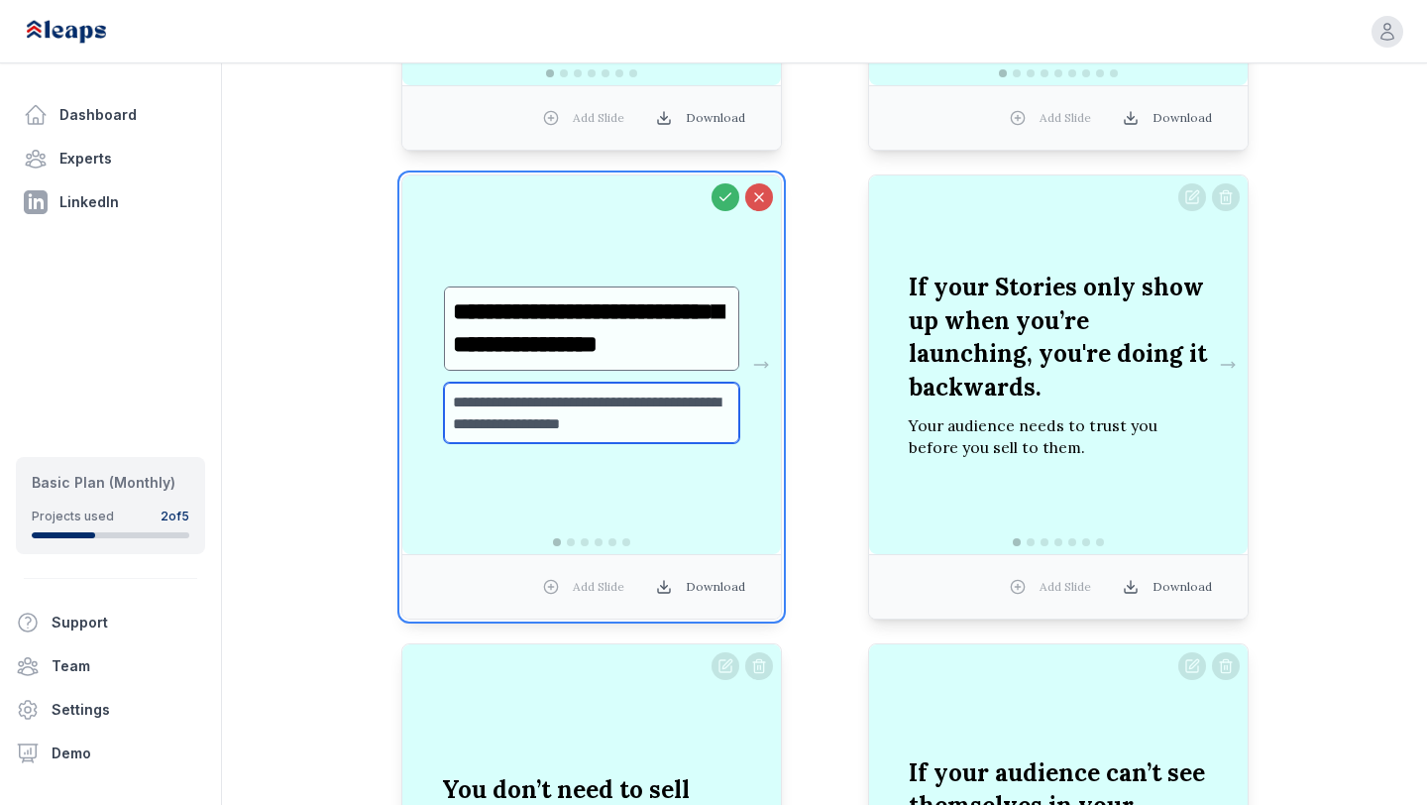
scroll to position [0, 0]
drag, startPoint x: 590, startPoint y: 428, endPoint x: 445, endPoint y: 389, distance: 149.7
click at [445, 389] on textarea "**********" at bounding box center [591, 412] width 295 height 61
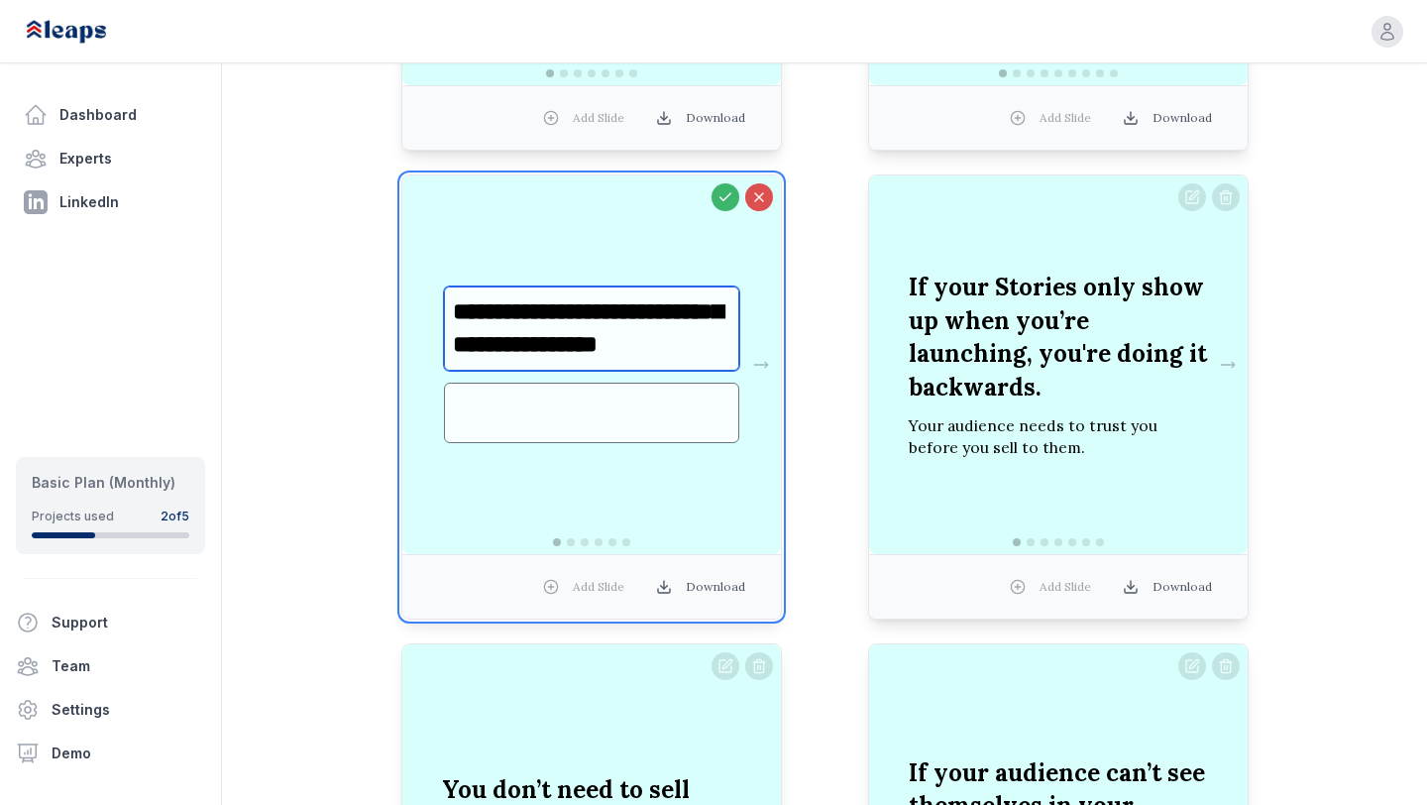
drag, startPoint x: 605, startPoint y: 292, endPoint x: 641, endPoint y: 361, distance: 77.1
click at [641, 361] on textarea "**********" at bounding box center [591, 328] width 295 height 84
type textarea "**********"
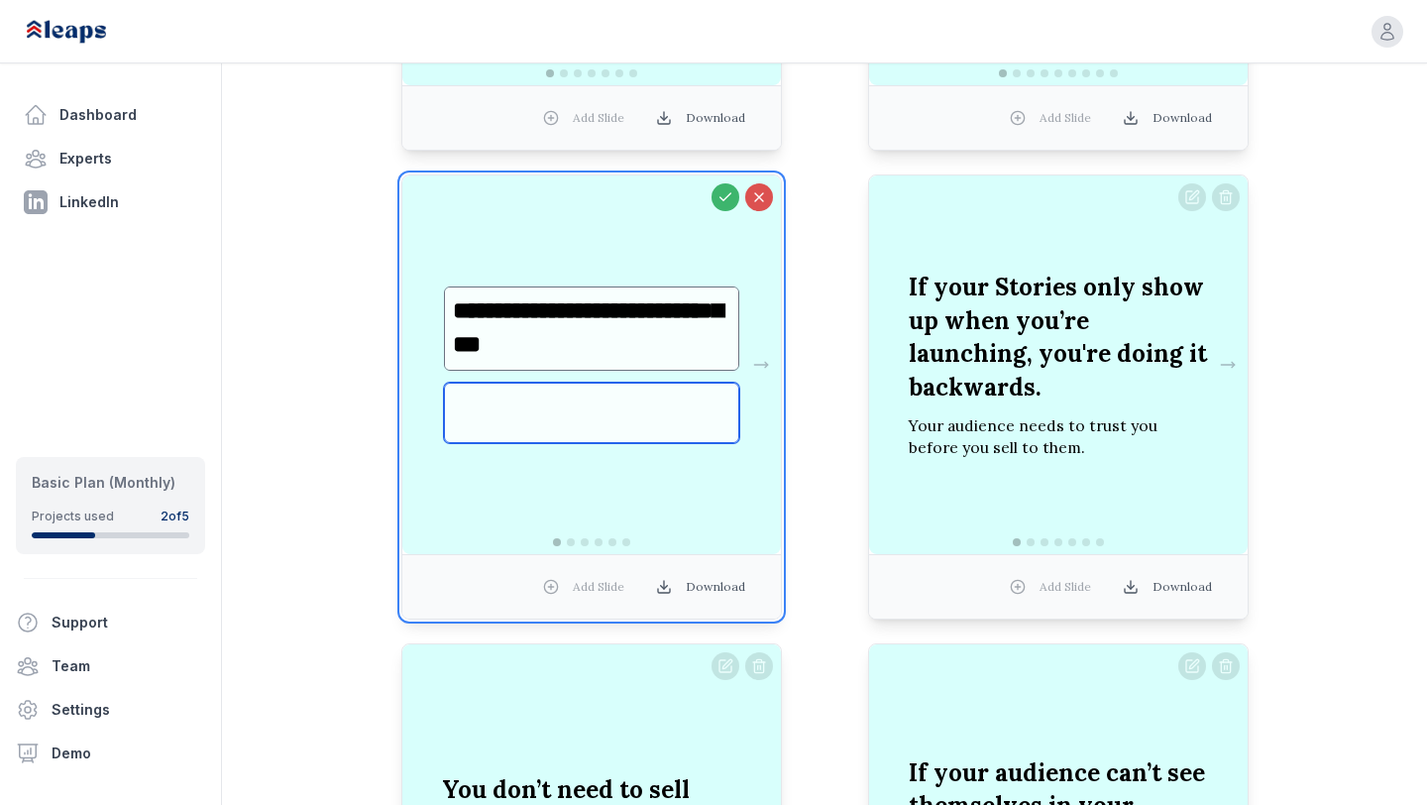
click at [622, 406] on textarea at bounding box center [591, 412] width 295 height 61
type textarea "**********"
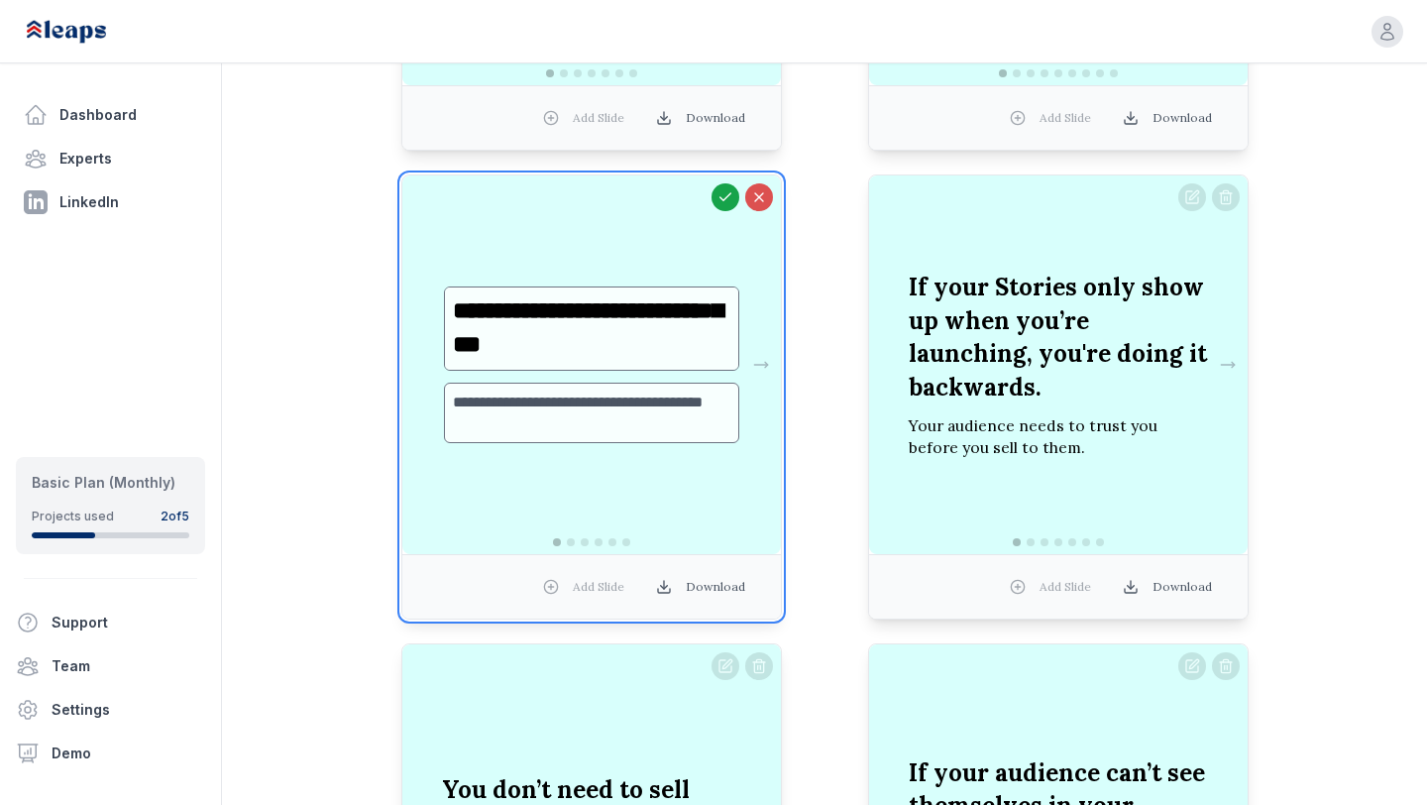
click at [721, 193] on button at bounding box center [725, 197] width 28 height 28
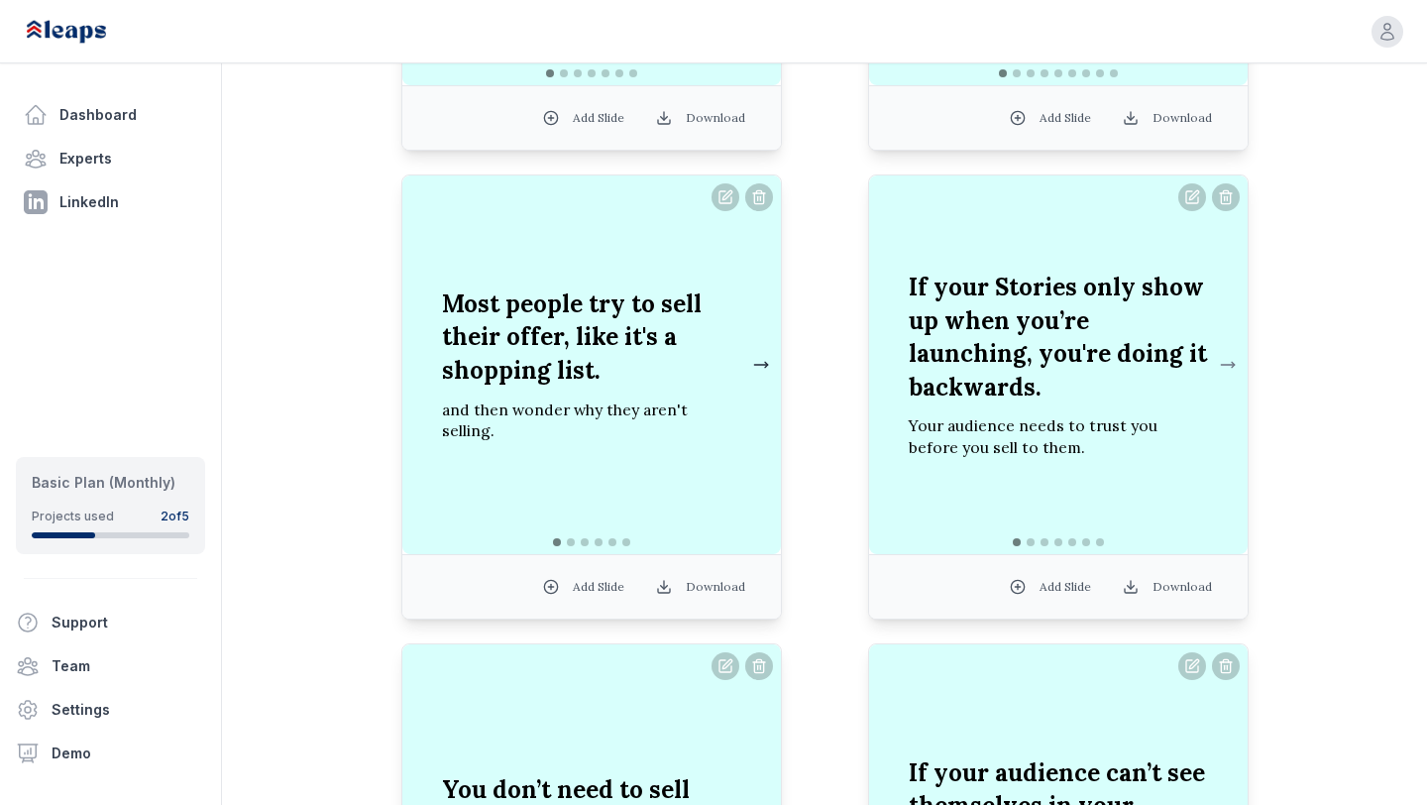
click at [762, 365] on button at bounding box center [761, 365] width 24 height 40
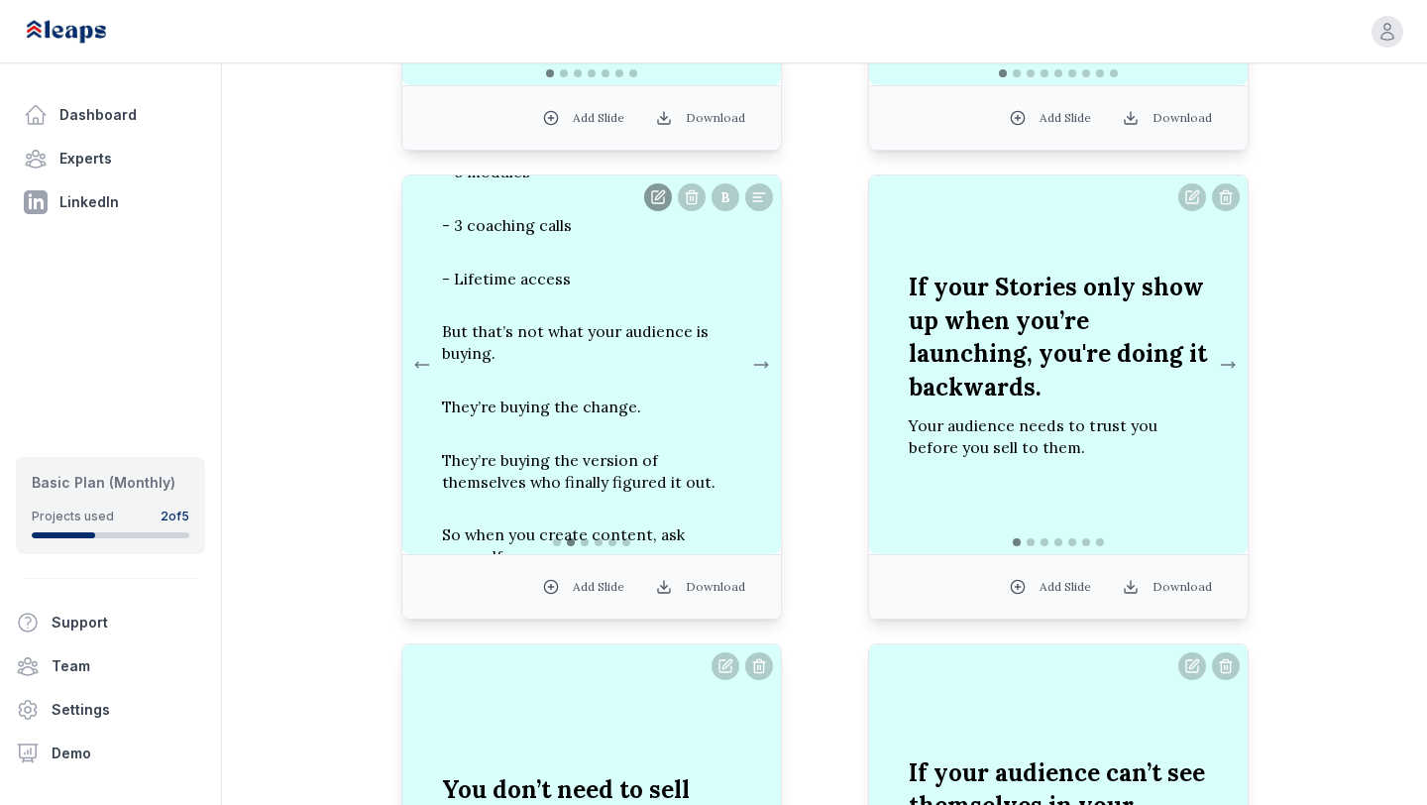
click at [660, 201] on button at bounding box center [658, 197] width 28 height 28
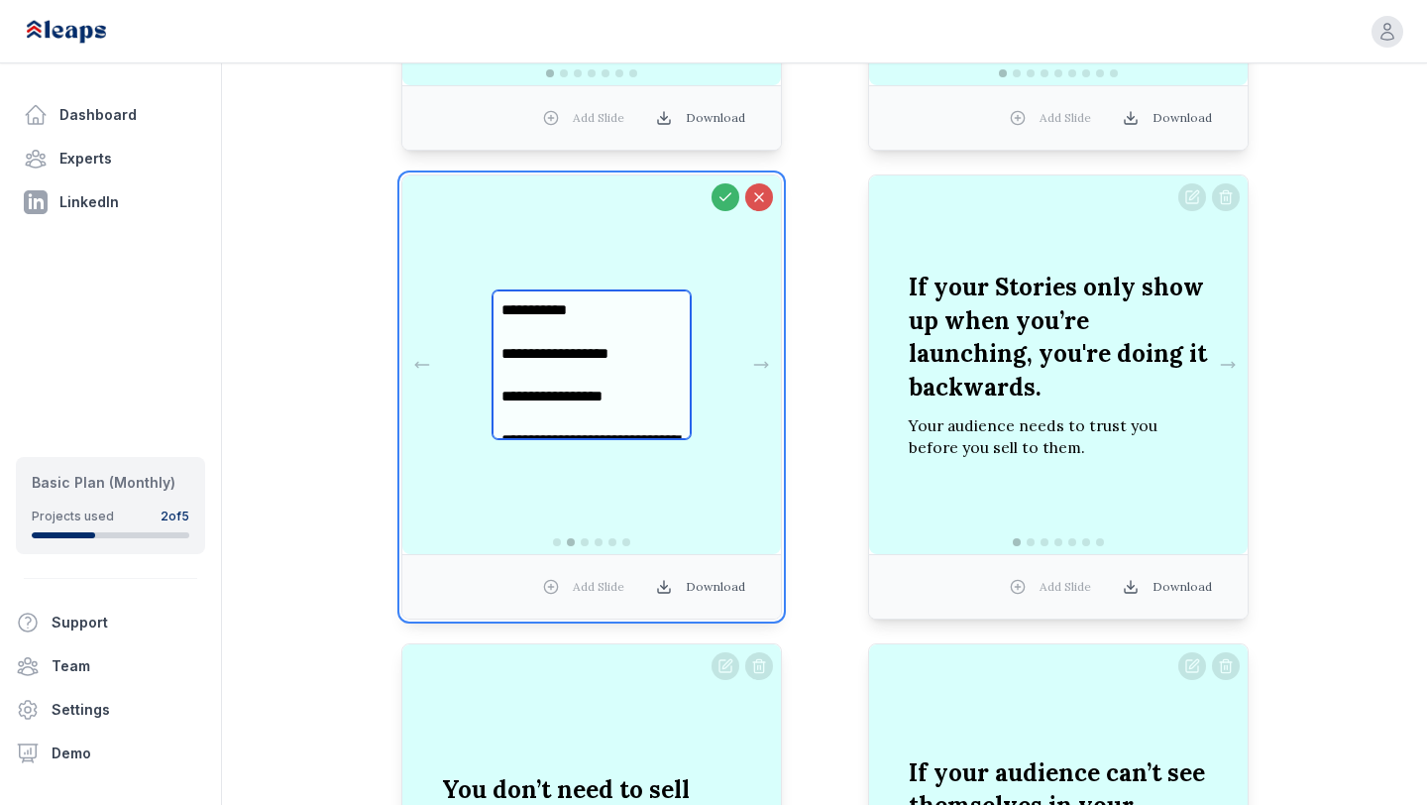
click at [513, 339] on textarea "**********" at bounding box center [591, 364] width 198 height 149
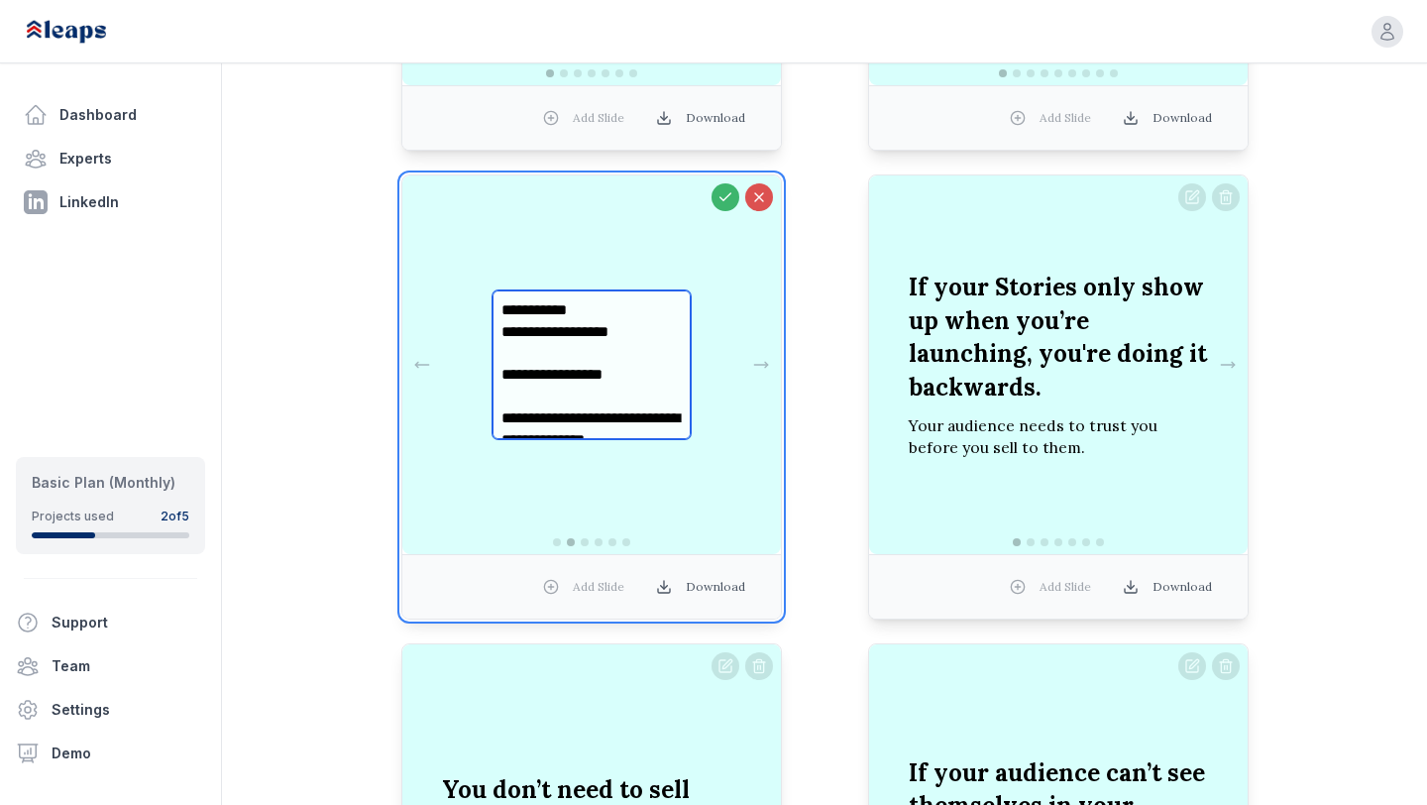
click at [512, 359] on textarea "**********" at bounding box center [591, 364] width 198 height 149
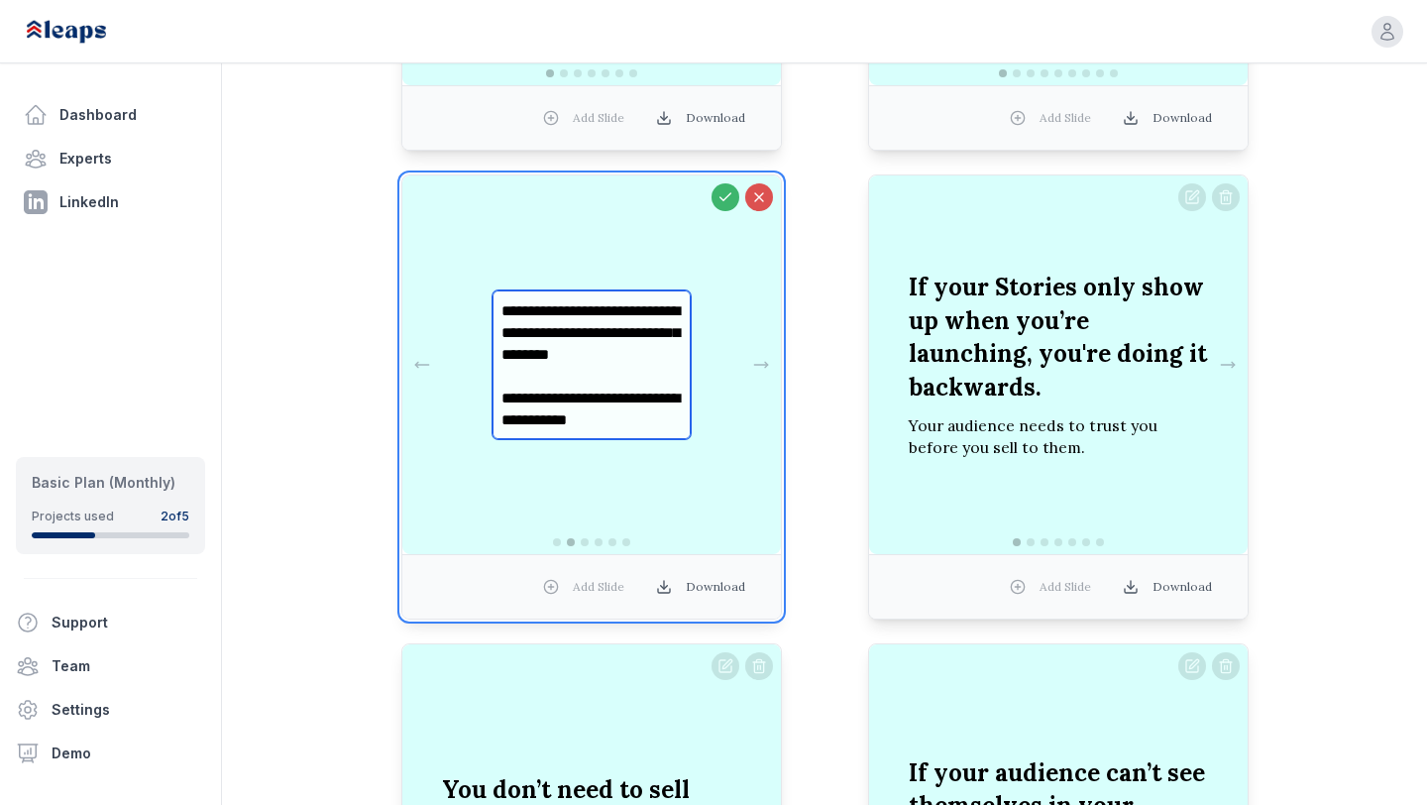
scroll to position [237, 0]
type textarea "**********"
click at [722, 206] on button at bounding box center [725, 197] width 28 height 28
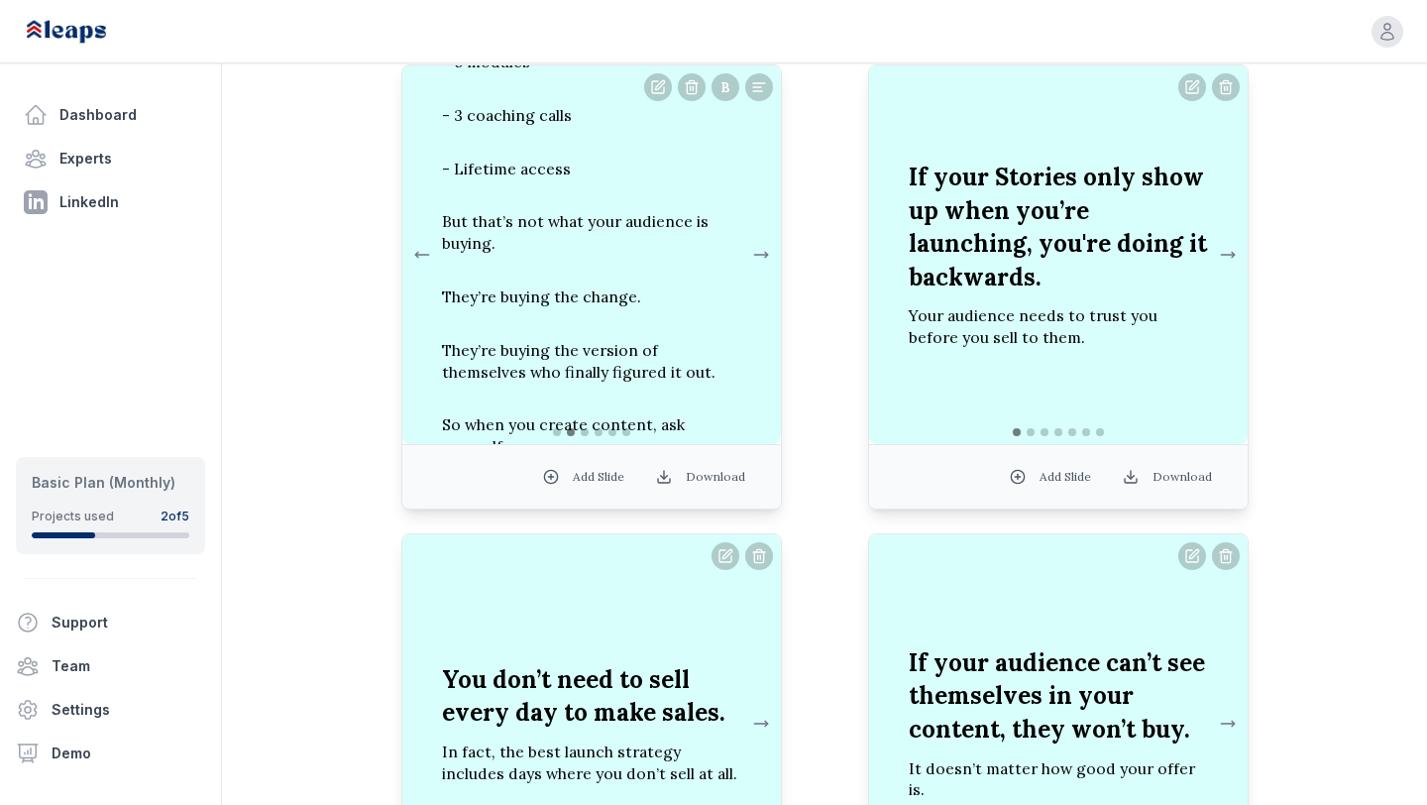
scroll to position [1407, 0]
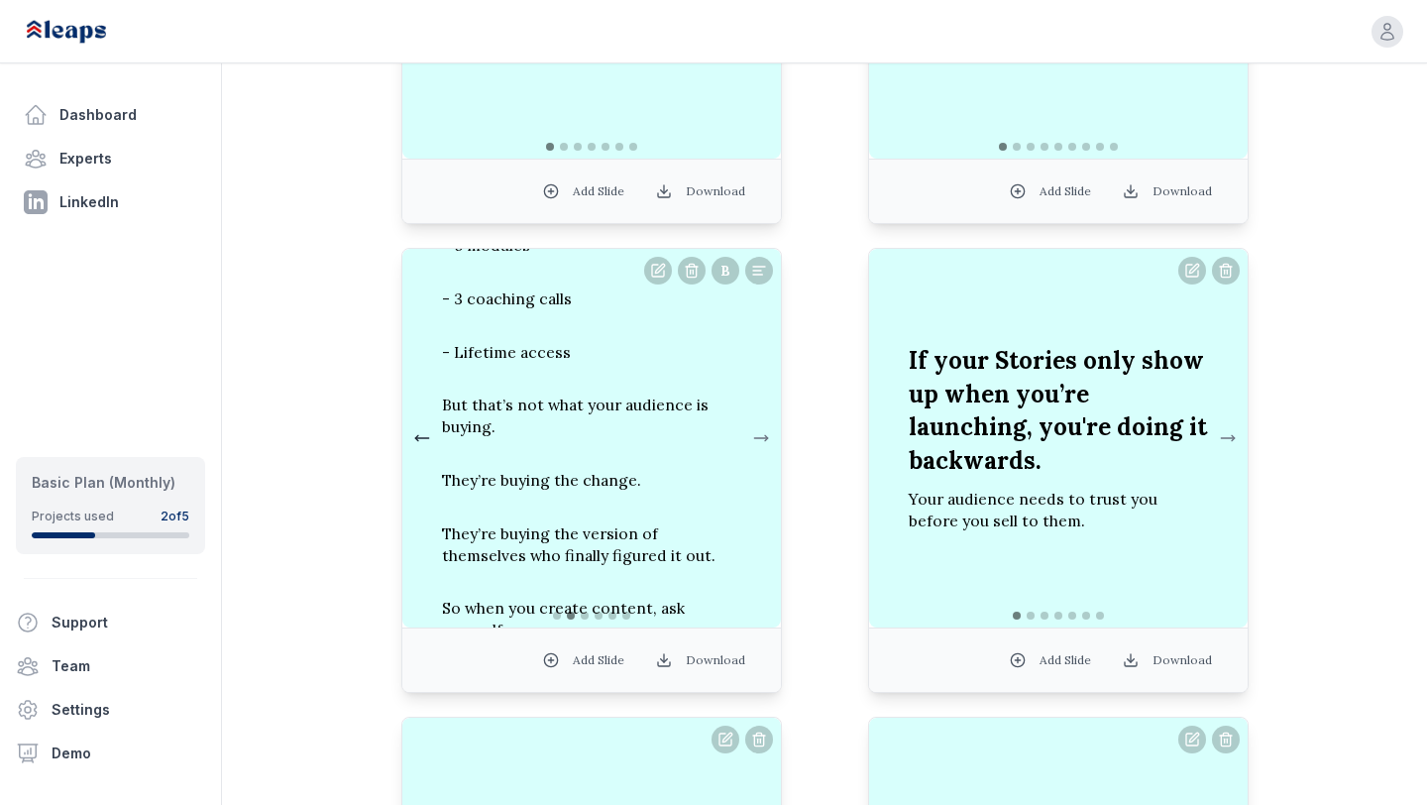
click at [418, 444] on button at bounding box center [422, 438] width 24 height 40
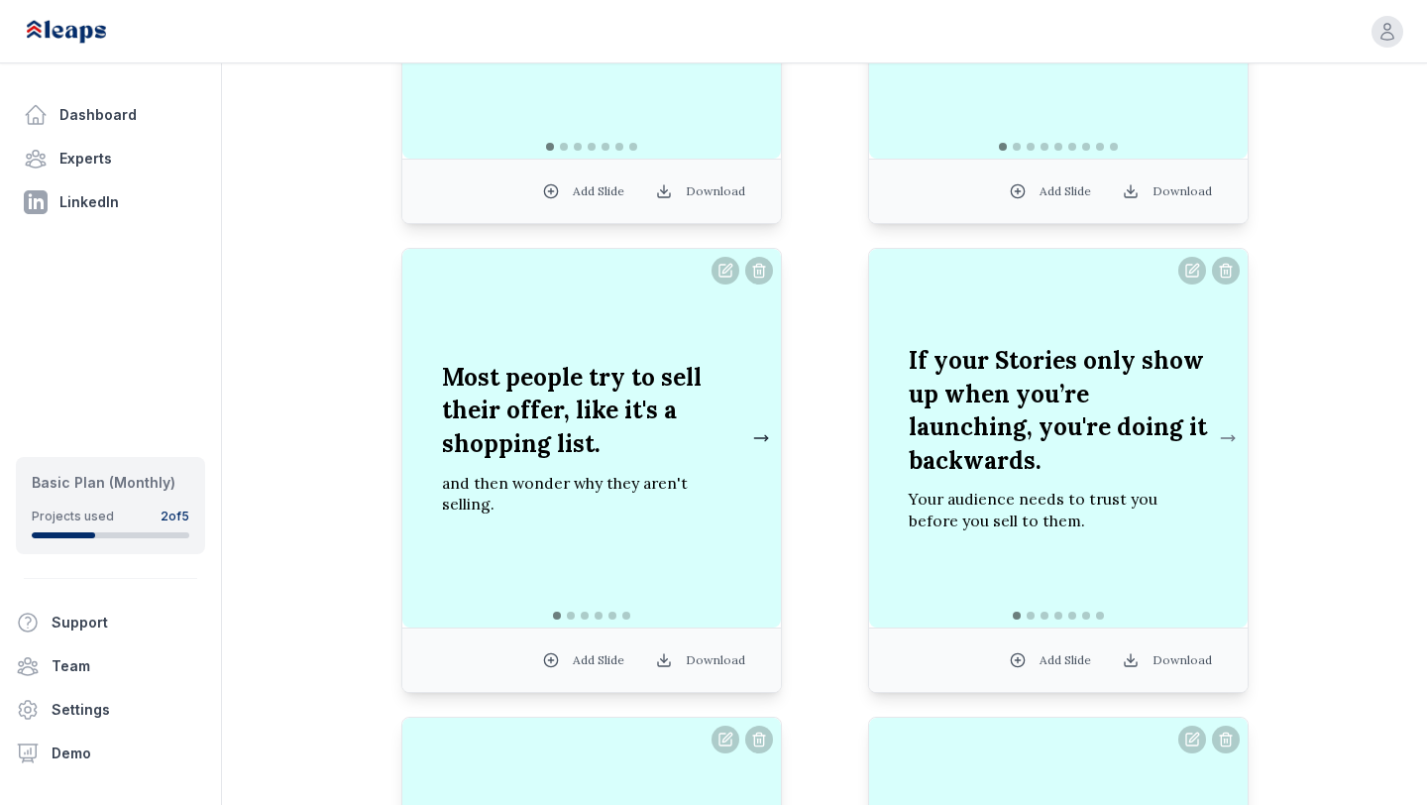
click at [757, 435] on button at bounding box center [761, 438] width 24 height 40
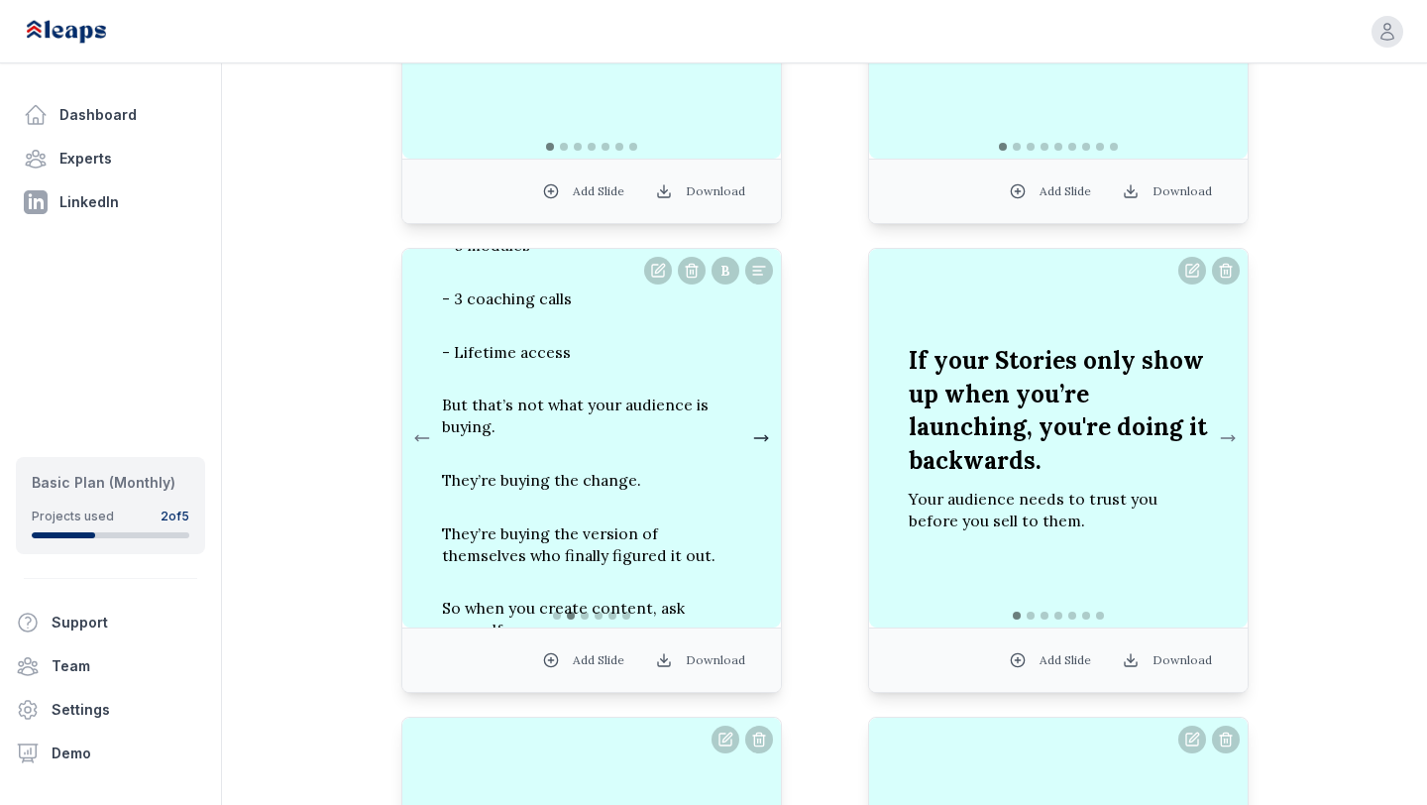
click at [757, 435] on button at bounding box center [761, 438] width 24 height 40
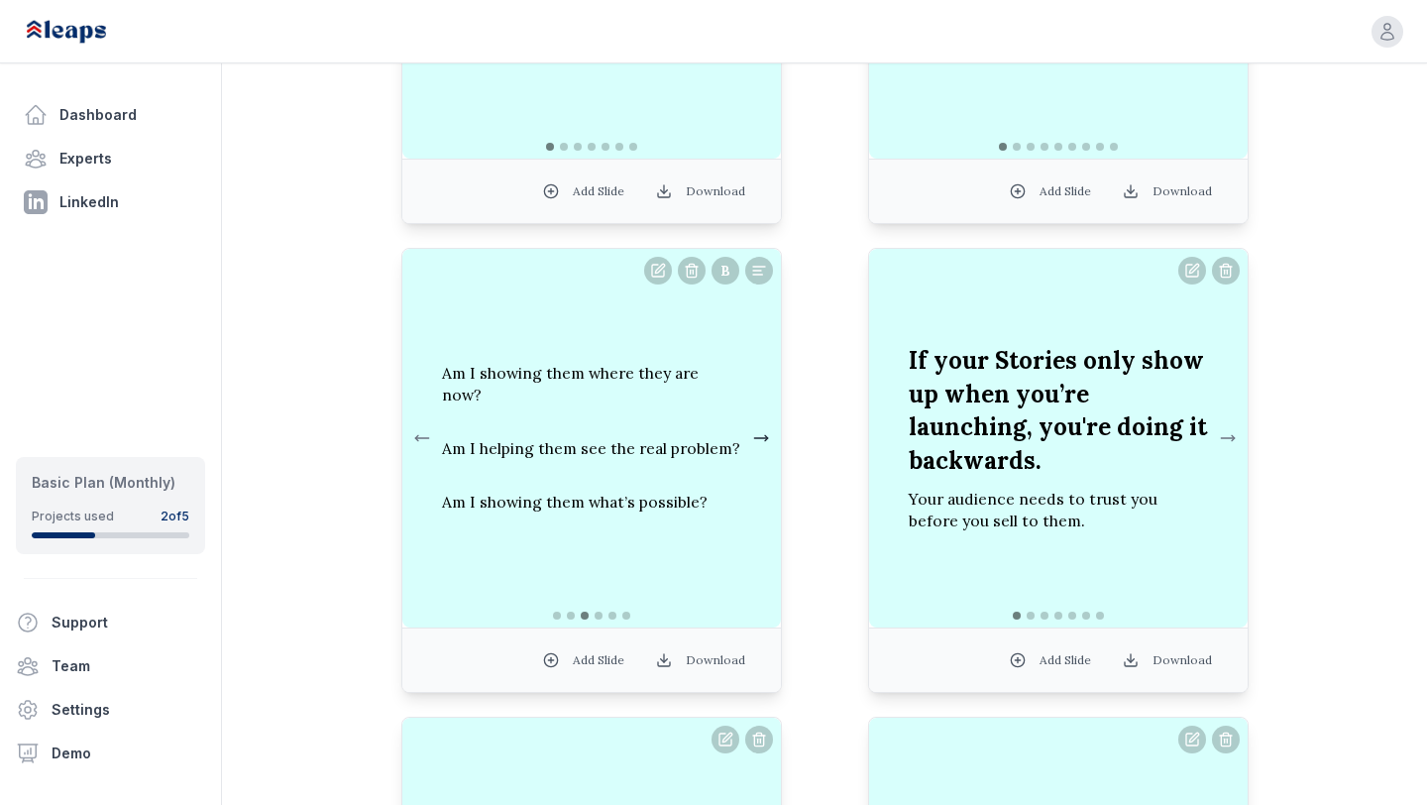
click at [757, 435] on button at bounding box center [761, 438] width 24 height 40
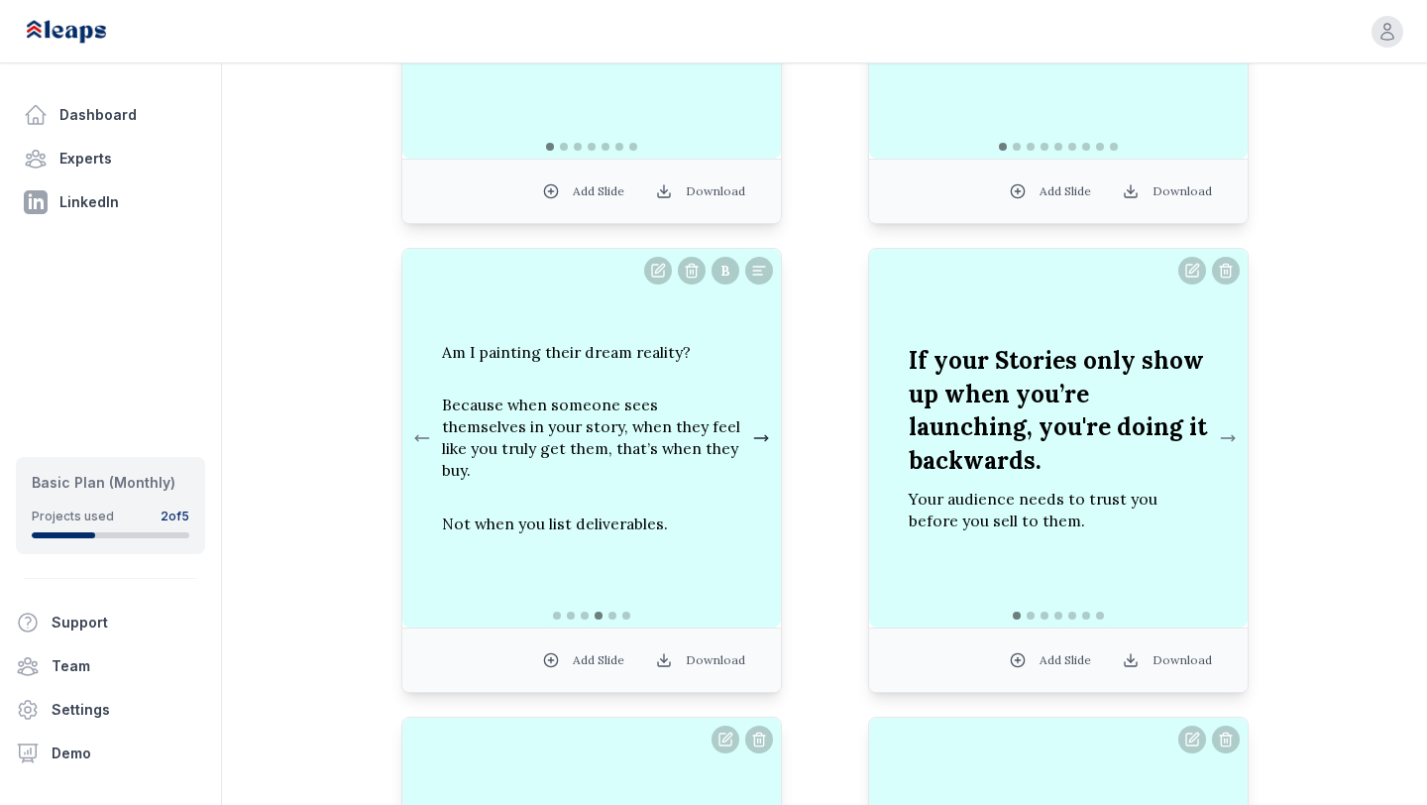
click at [756, 433] on button at bounding box center [761, 438] width 24 height 40
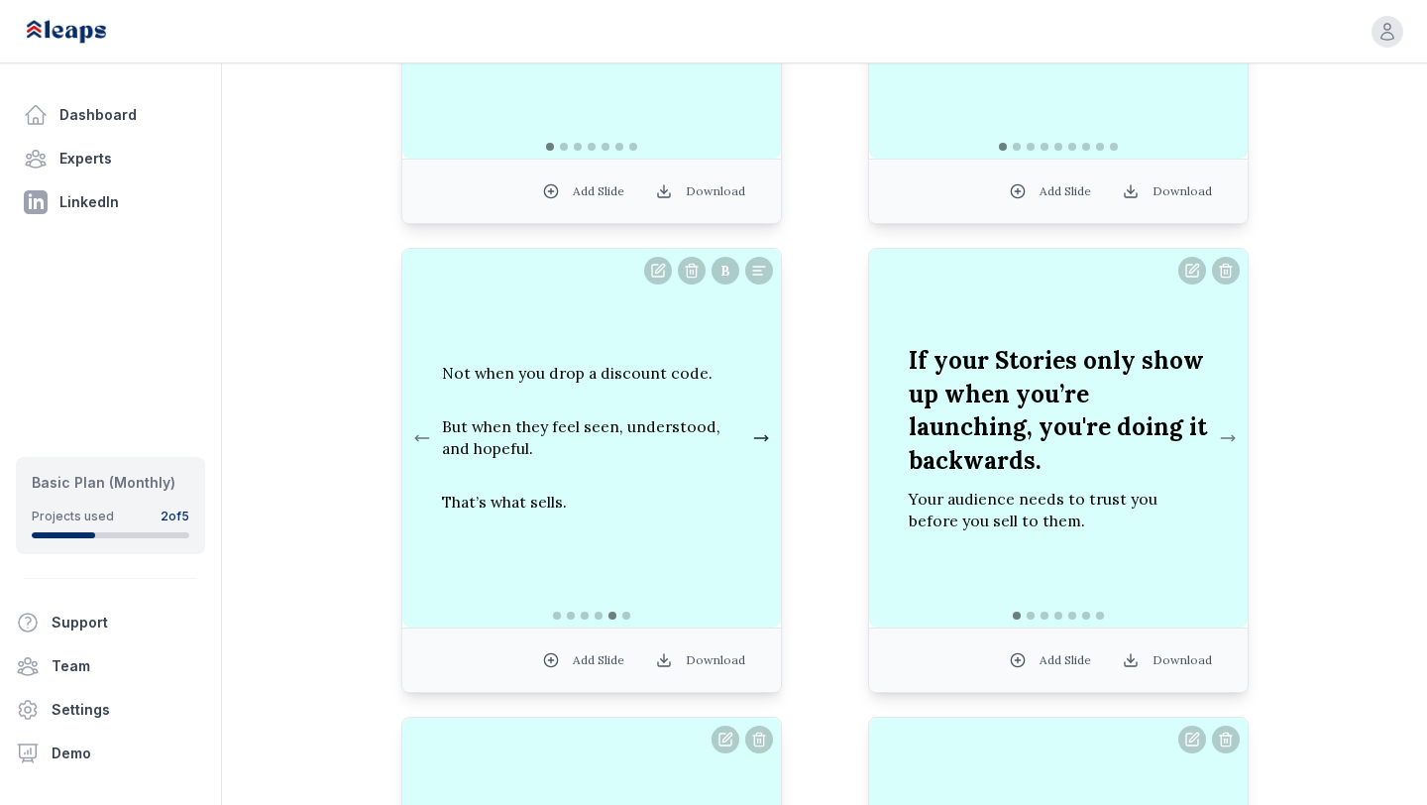
click at [758, 437] on button at bounding box center [761, 438] width 24 height 40
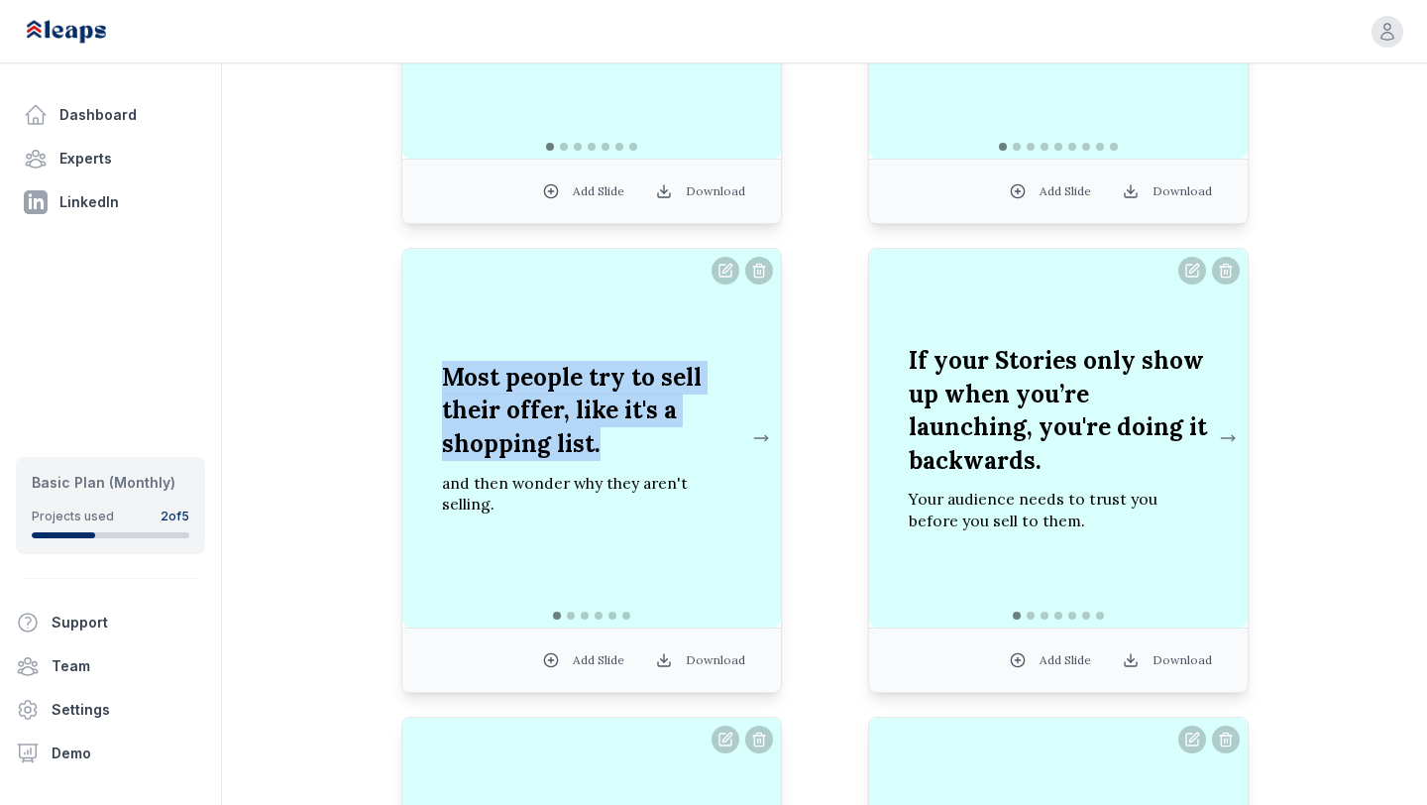
drag, startPoint x: 597, startPoint y: 459, endPoint x: 439, endPoint y: 387, distance: 173.0
click at [439, 386] on div "Most people try to sell their offer, like it's a shopping list. and then wonder…" at bounding box center [591, 438] width 331 height 186
copy h2 "Most people try to sell their offer, like it's a shopping list."
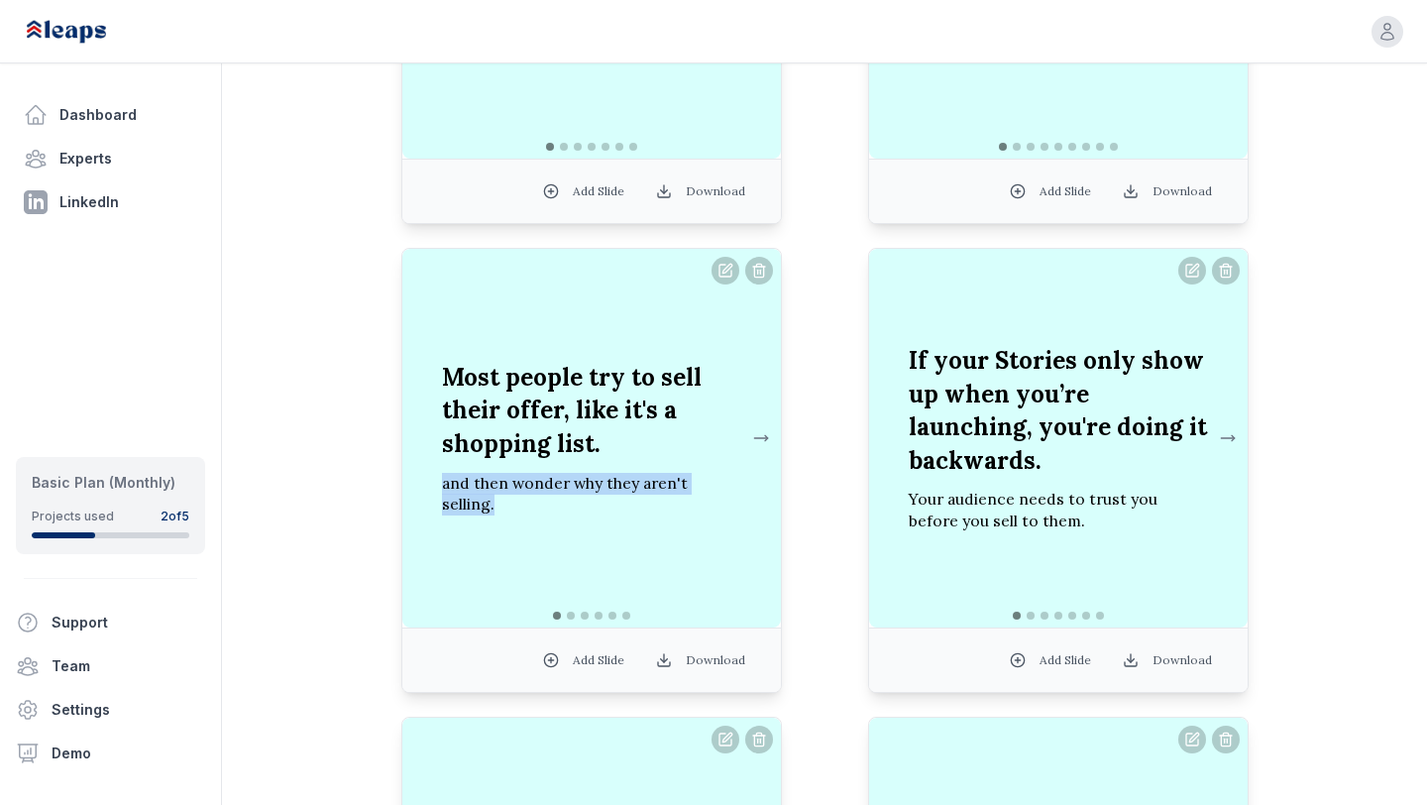
drag, startPoint x: 442, startPoint y: 495, endPoint x: 756, endPoint y: 496, distance: 314.1
click at [756, 496] on div "Most people try to sell their offer, like it's a shopping list. and then wonder…" at bounding box center [591, 438] width 331 height 186
copy p "and then wonder why they aren't selling."
click at [761, 440] on button at bounding box center [761, 438] width 24 height 40
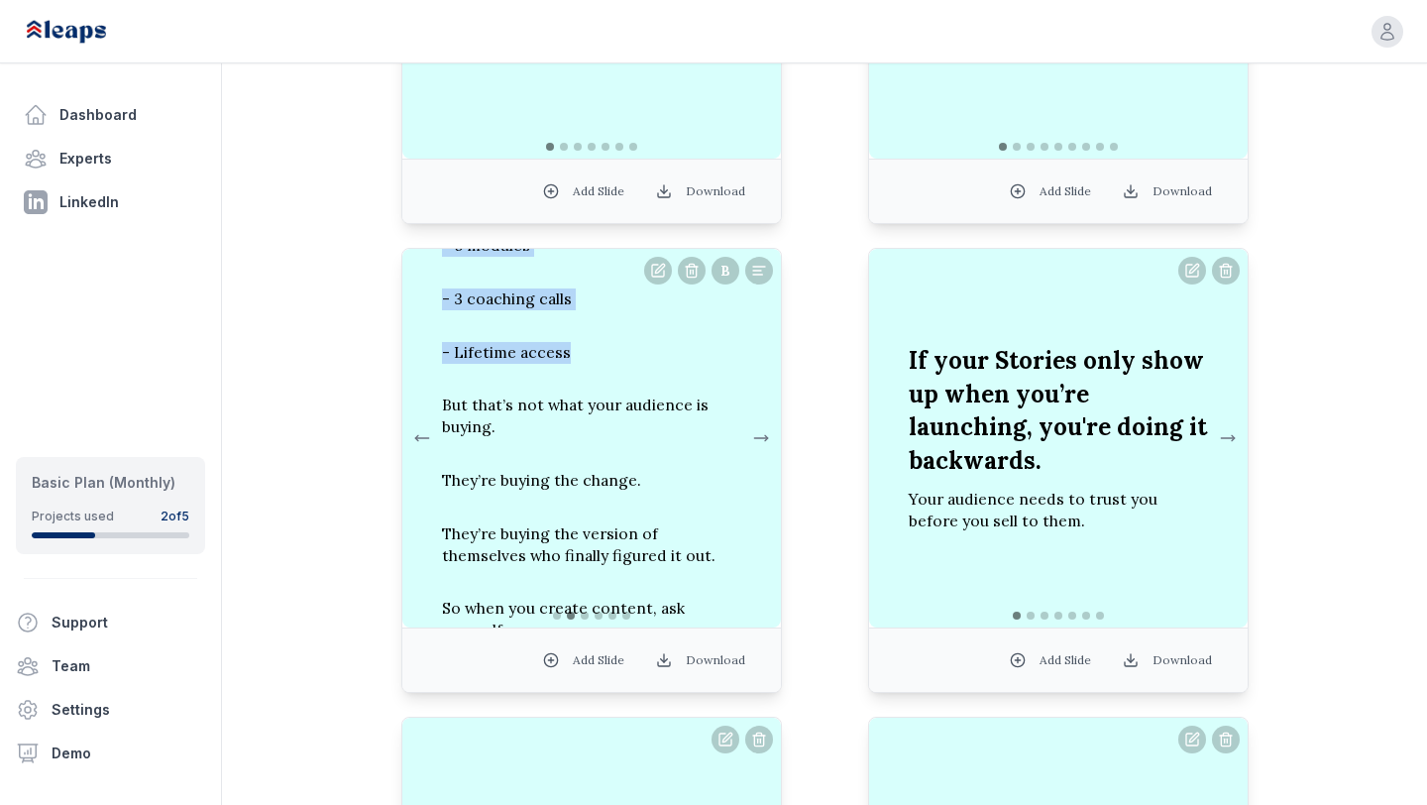
drag, startPoint x: 441, startPoint y: 260, endPoint x: 574, endPoint y: 370, distance: 172.4
click at [574, 370] on div "- 6 modules - 3 coaching calls - Lifetime access But that’s not what your audie…" at bounding box center [591, 438] width 331 height 470
copy div "- 6 modules - 3 coaching calls - Lifetime access"
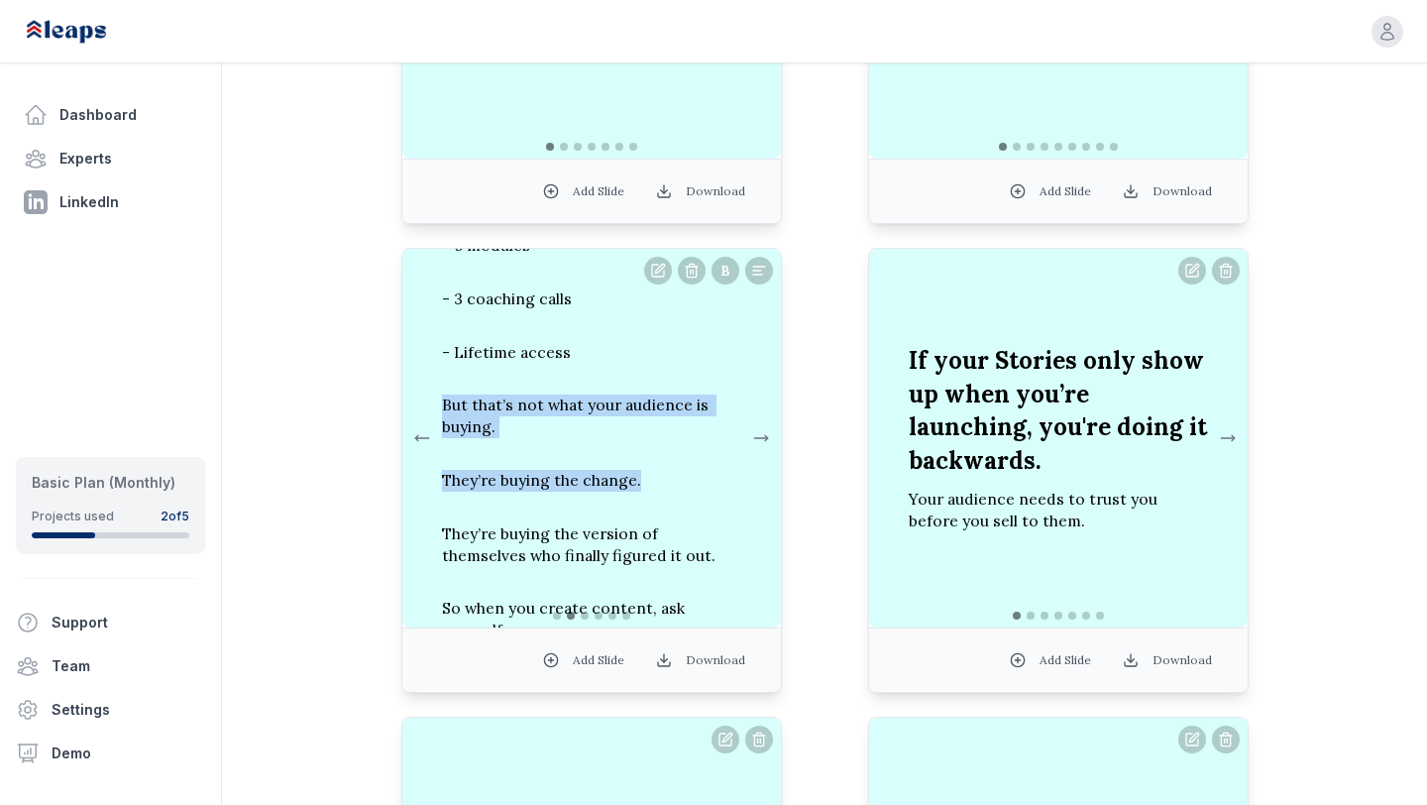
drag, startPoint x: 635, startPoint y: 493, endPoint x: 441, endPoint y: 419, distance: 208.0
click at [441, 419] on div "- 6 modules - 3 coaching calls - Lifetime access But that’s not what your audie…" at bounding box center [591, 438] width 331 height 470
click at [638, 496] on p "They’re buying the change." at bounding box center [591, 481] width 299 height 54
drag, startPoint x: 638, startPoint y: 496, endPoint x: 435, endPoint y: 412, distance: 219.9
click at [436, 413] on div "- 6 modules - 3 coaching calls - Lifetime access But that’s not what your audie…" at bounding box center [591, 438] width 331 height 470
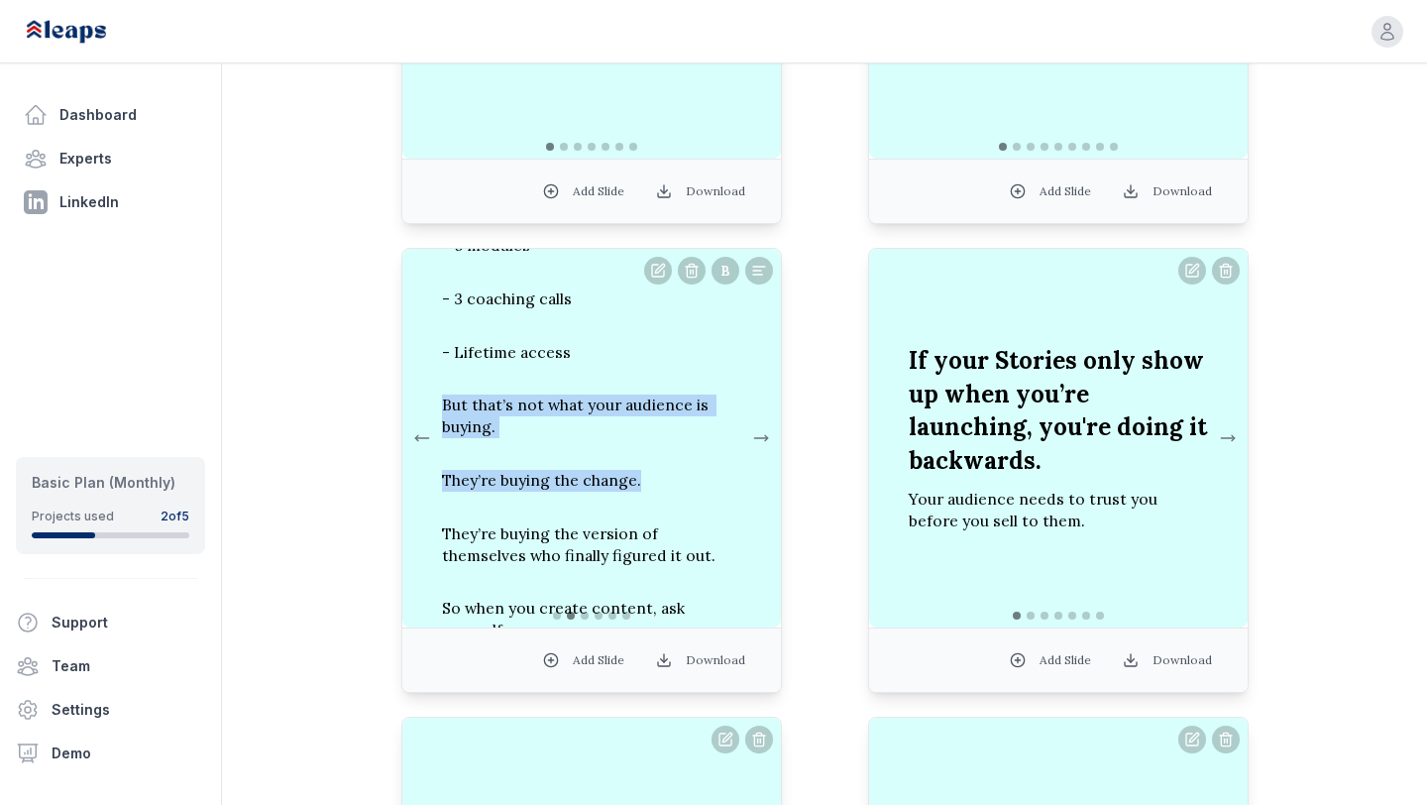
copy div "But that’s not what your audience is buying. They’re buying the change."
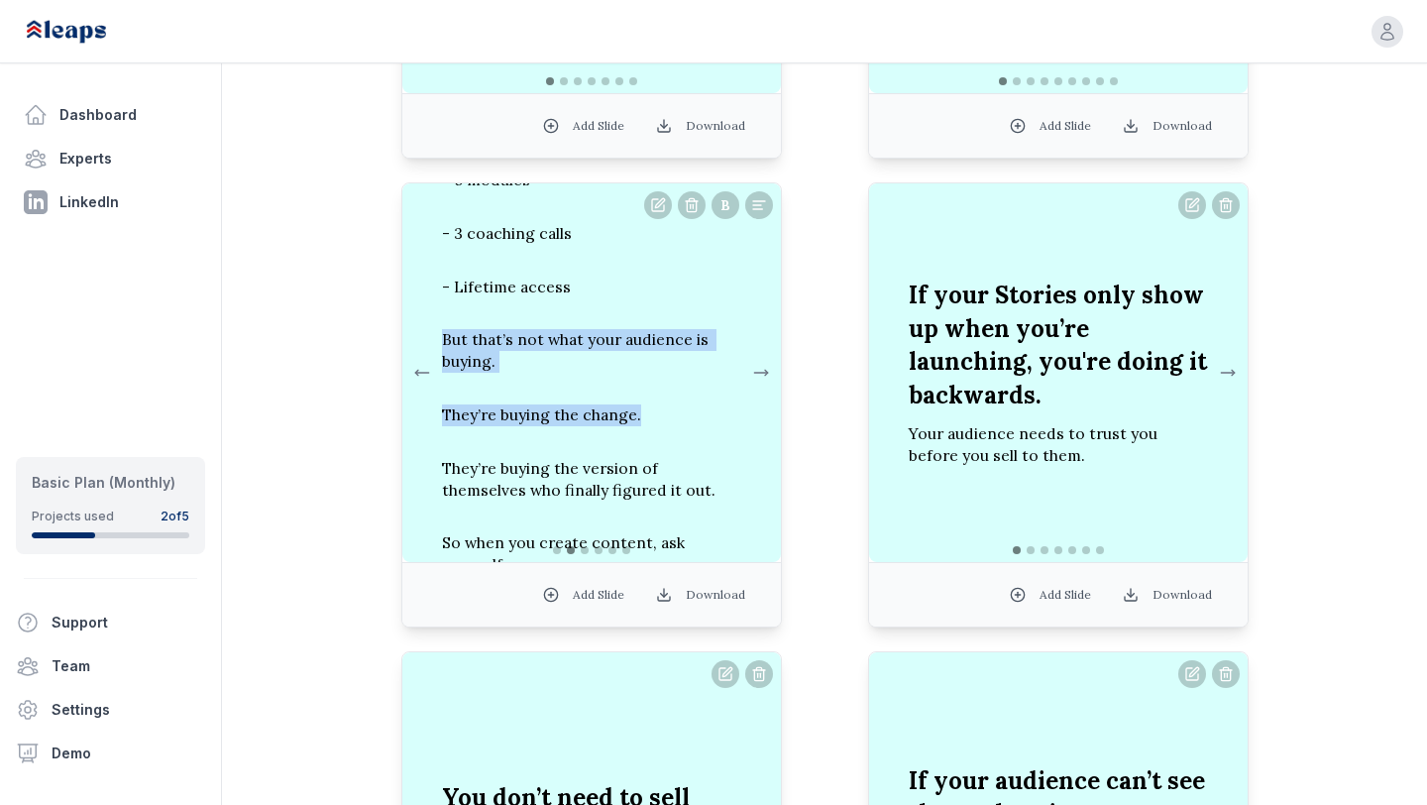
scroll to position [1486, 0]
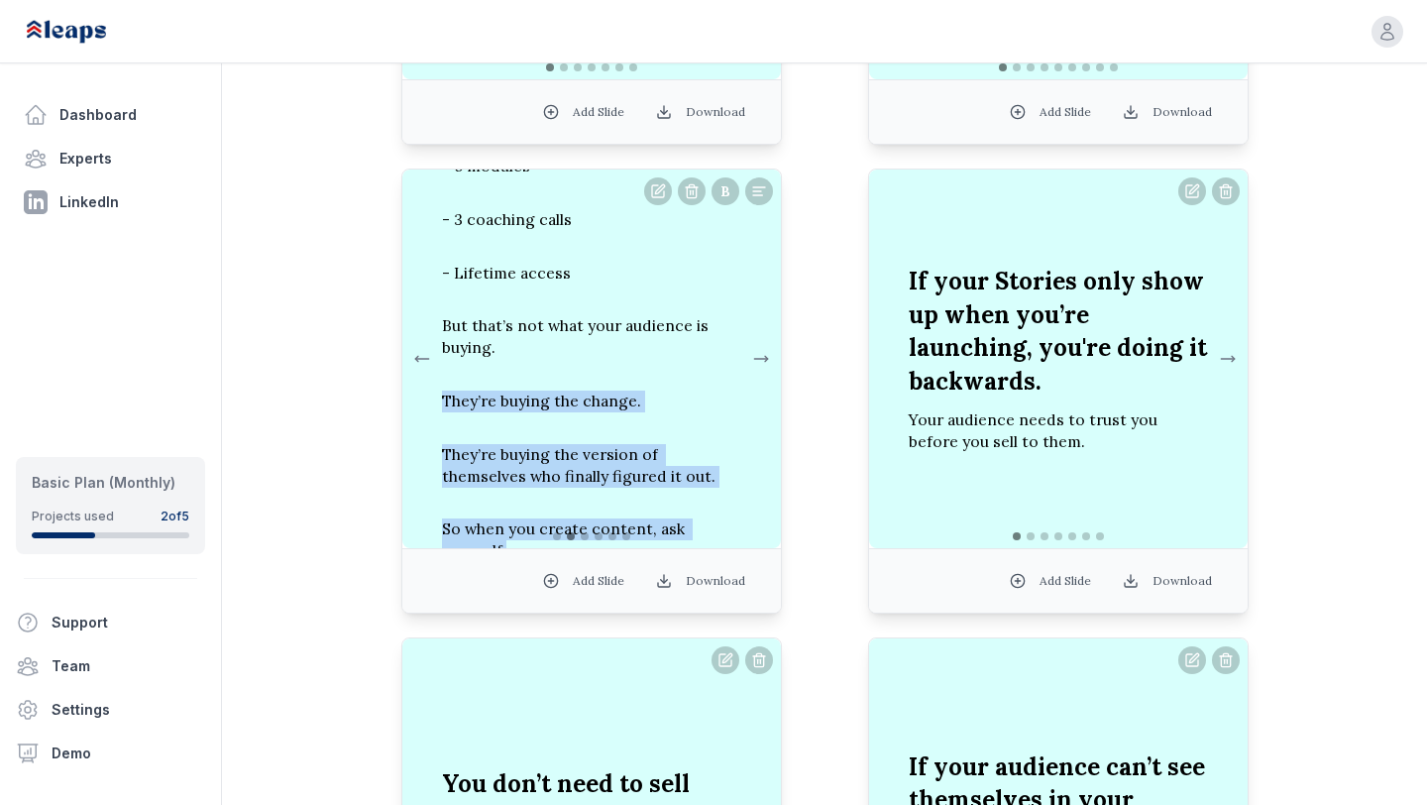
drag, startPoint x: 739, startPoint y: 539, endPoint x: 424, endPoint y: 413, distance: 339.3
click at [424, 413] on div "- 6 modules - 3 coaching calls - Lifetime access But that’s not what your audie…" at bounding box center [591, 358] width 379 height 379
copy div "They’re buying the change. They’re buying the version of themselves who finally…"
click at [758, 359] on button at bounding box center [761, 359] width 24 height 40
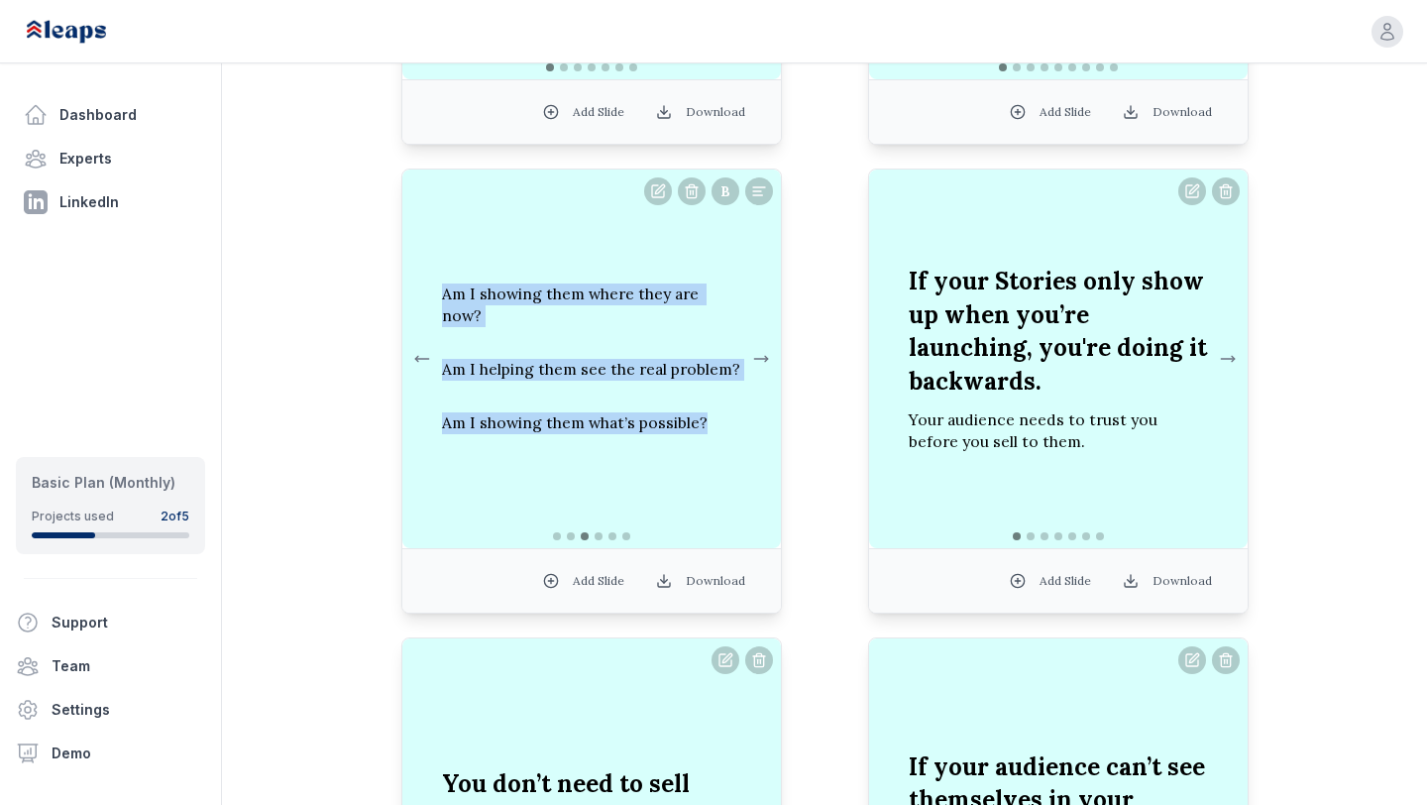
drag, startPoint x: 448, startPoint y: 307, endPoint x: 709, endPoint y: 416, distance: 283.4
click at [709, 416] on div "Am I showing them where they are now? Am I helping them see the real problem? A…" at bounding box center [591, 358] width 331 height 213
copy div "Am I showing them where they are now? Am I helping them see the real problem? A…"
click at [765, 359] on button at bounding box center [761, 359] width 24 height 40
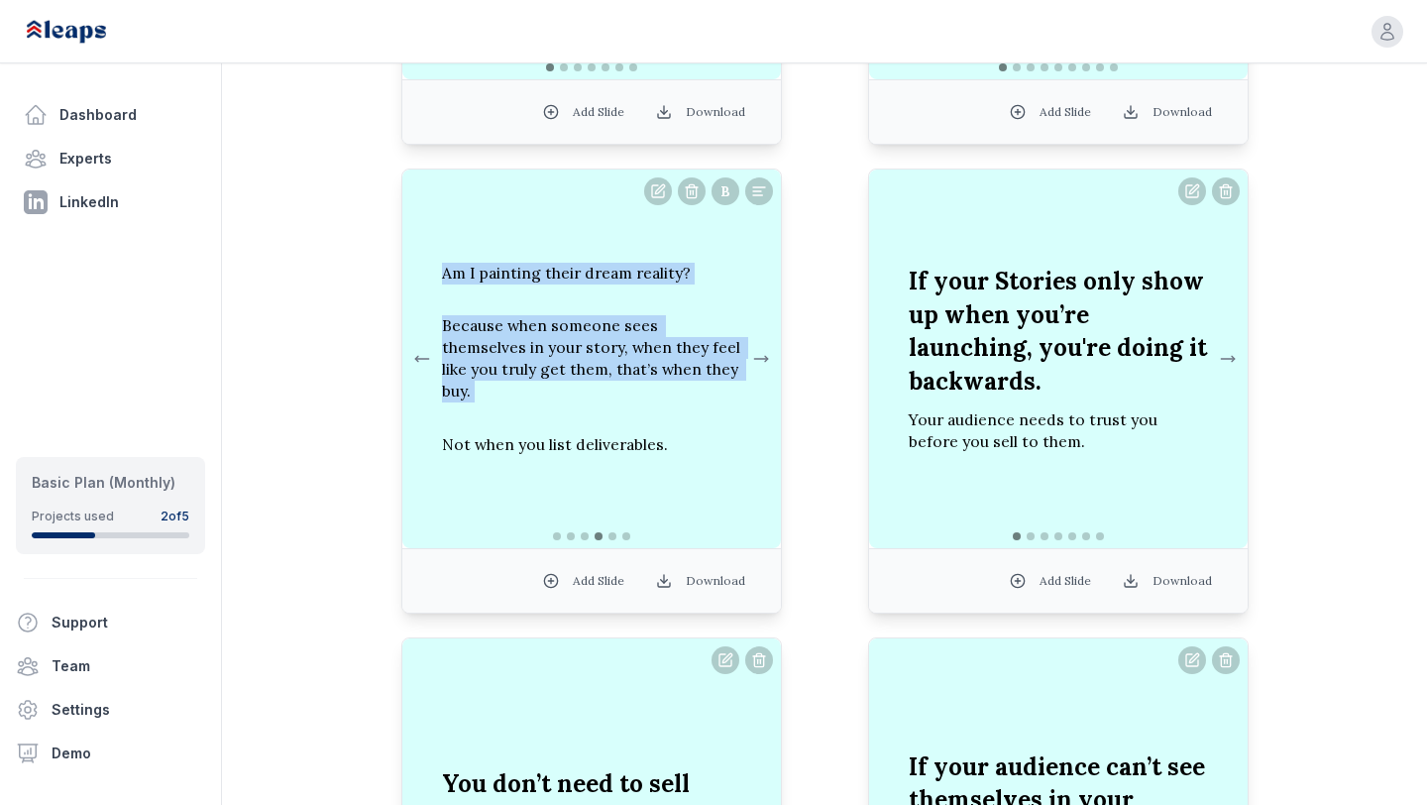
click at [706, 384] on p "Because when someone sees themselves in your story, when they feel like you tru…" at bounding box center [591, 358] width 299 height 118
drag, startPoint x: 706, startPoint y: 384, endPoint x: 437, endPoint y: 336, distance: 272.9
click at [437, 336] on div "Am I painting their dream reality? Because when someone sees themselves in your…" at bounding box center [591, 359] width 331 height 257
copy p "Because when someone sees themselves in your story, when they feel like you tru…"
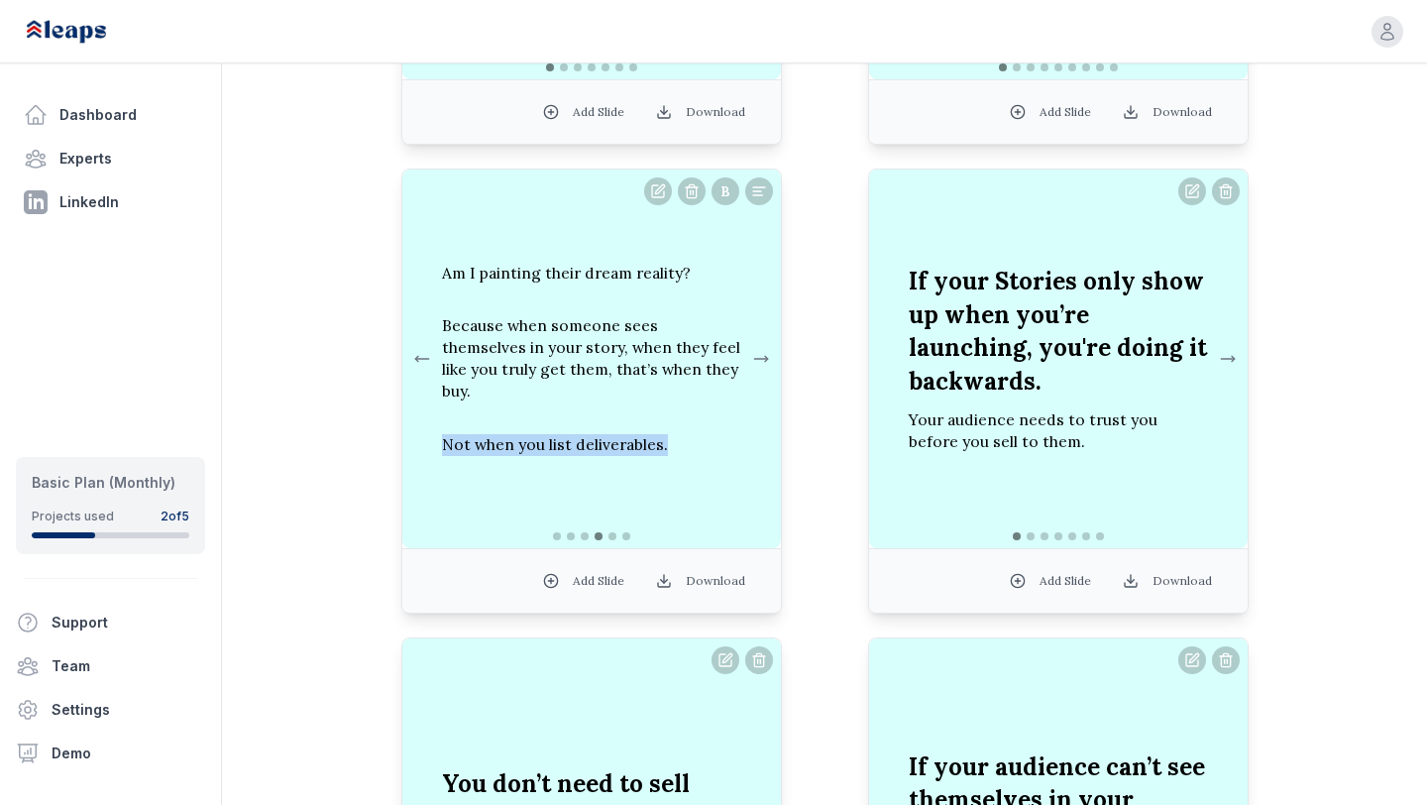
drag, startPoint x: 442, startPoint y: 436, endPoint x: 673, endPoint y: 433, distance: 230.9
click at [673, 433] on p "Not when you list deliverables." at bounding box center [591, 445] width 299 height 54
copy p "Not when you list deliverables."
click at [663, 436] on p "Not when you list deliverables." at bounding box center [591, 445] width 299 height 54
drag, startPoint x: 661, startPoint y: 436, endPoint x: 440, endPoint y: 433, distance: 221.0
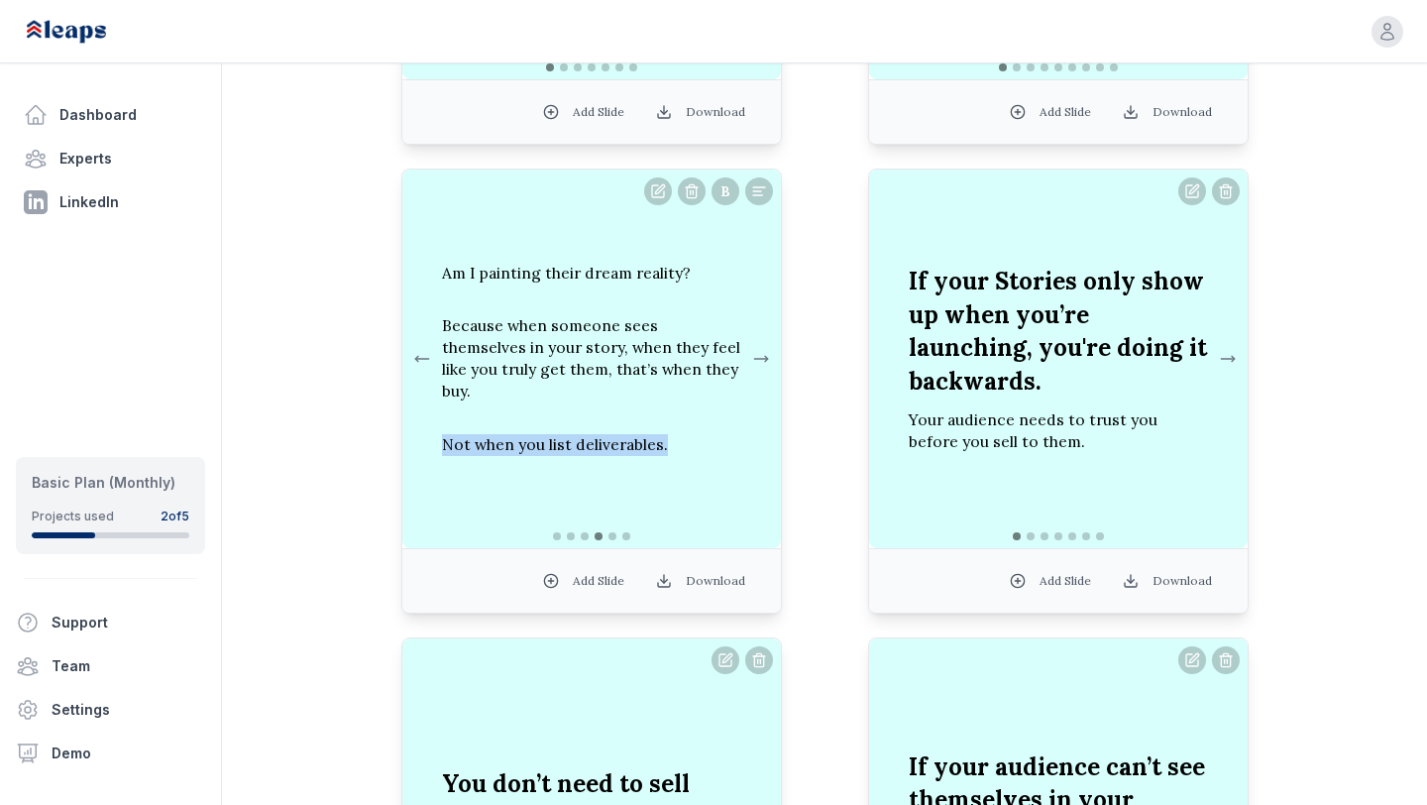
click at [442, 433] on p "Not when you list deliverables." at bounding box center [591, 445] width 299 height 54
copy p "Not when you list deliverables."
click at [762, 363] on button at bounding box center [761, 359] width 24 height 40
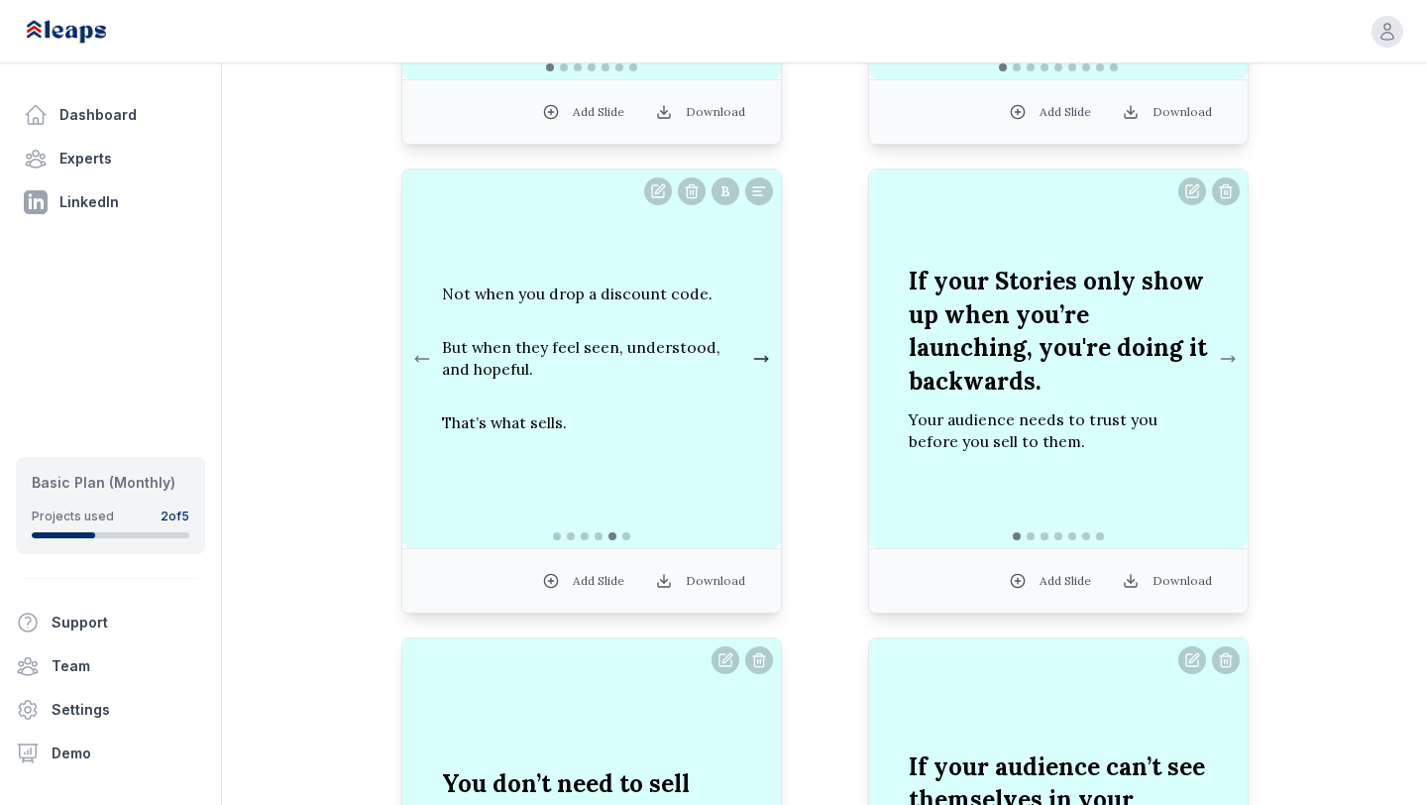
click at [762, 363] on button at bounding box center [761, 359] width 24 height 40
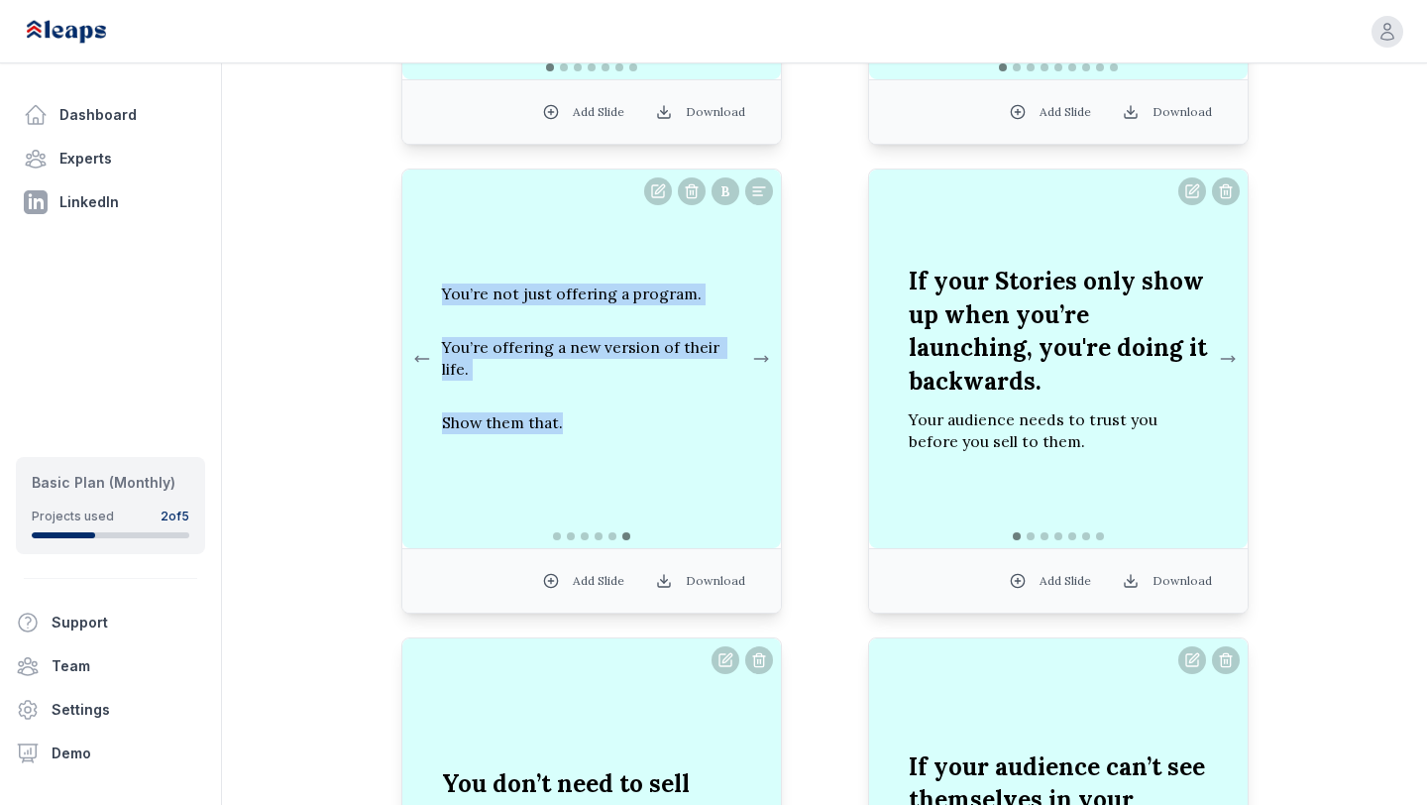
drag, startPoint x: 446, startPoint y: 305, endPoint x: 570, endPoint y: 438, distance: 181.6
click at [570, 438] on div "You’re not just offering a program. You’re offering a new version of their life…" at bounding box center [591, 358] width 331 height 213
click at [500, 410] on p "Show them that." at bounding box center [591, 423] width 299 height 54
drag, startPoint x: 442, startPoint y: 301, endPoint x: 595, endPoint y: 417, distance: 191.6
click at [595, 417] on div "You’re not just offering a program. You’re offering a new version of their life…" at bounding box center [591, 358] width 331 height 213
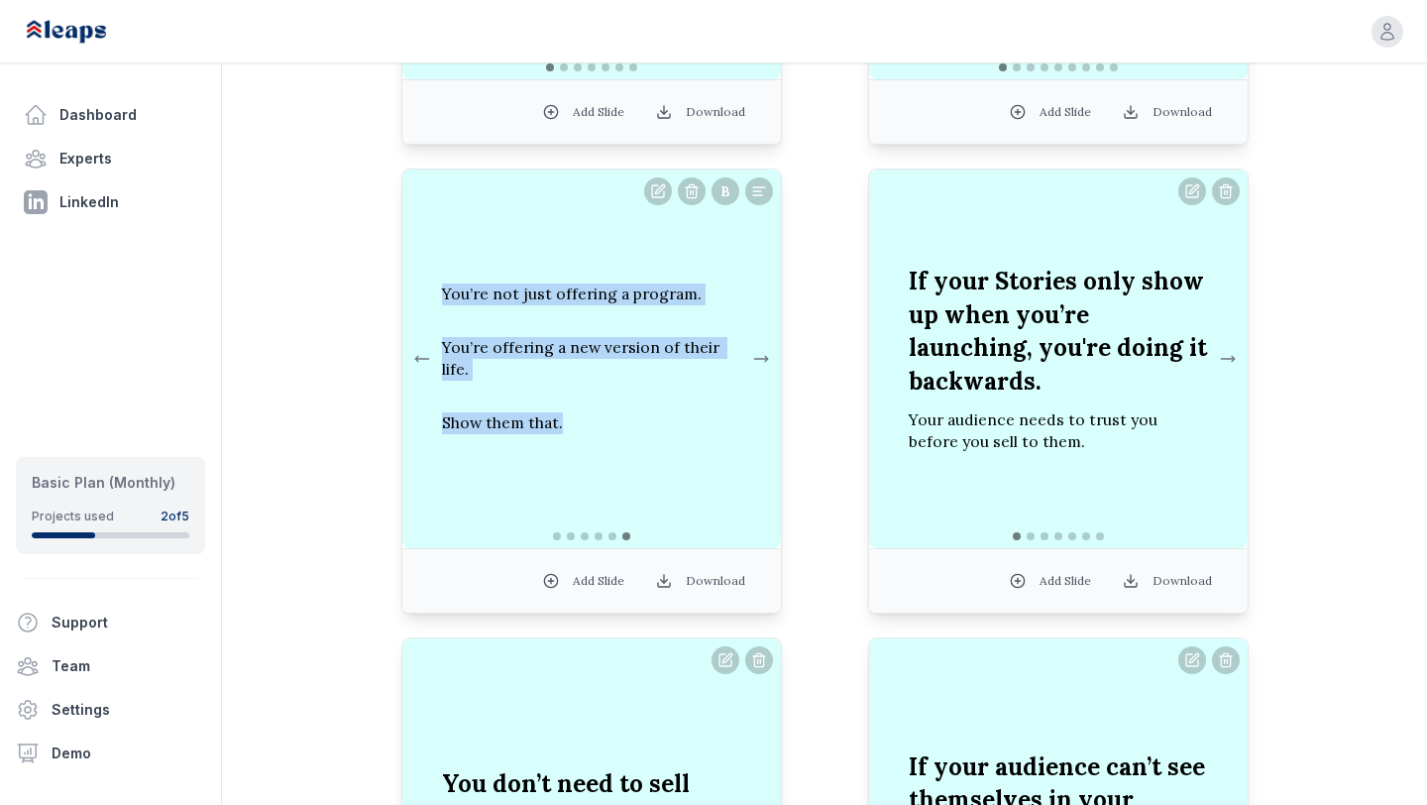
copy div "You’re not just offering a program. You’re offering a new version of their life…"
